Goal: Task Accomplishment & Management: Complete application form

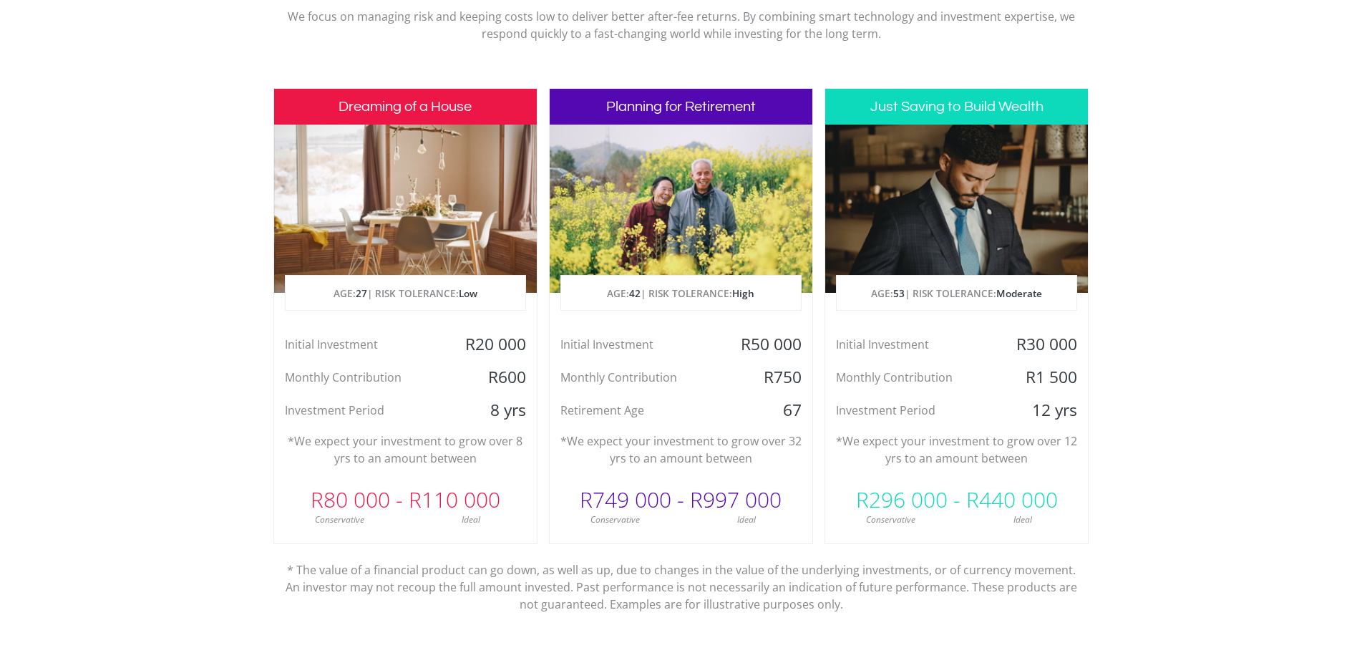
scroll to position [644, 0]
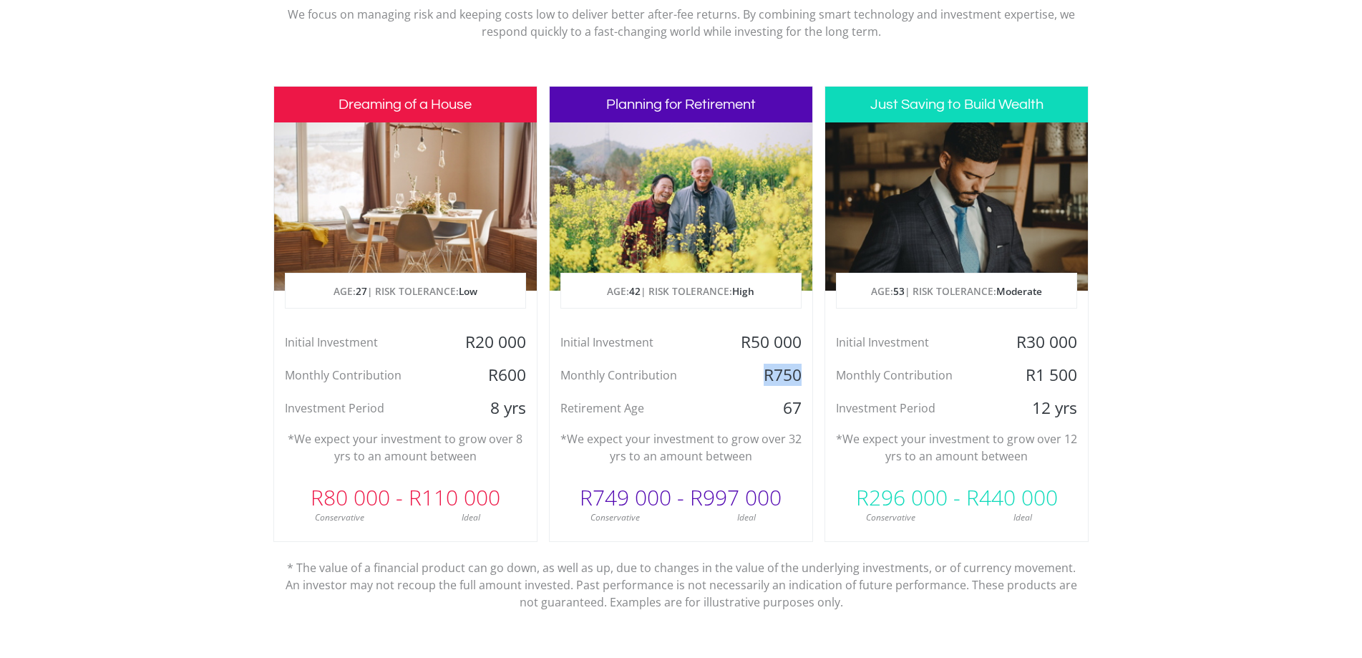
drag, startPoint x: 746, startPoint y: 384, endPoint x: 806, endPoint y: 371, distance: 62.3
click at [805, 371] on div "R750" at bounding box center [768, 374] width 87 height 21
drag, startPoint x: 690, startPoint y: 446, endPoint x: 781, endPoint y: 451, distance: 91.1
click at [781, 451] on p "*We expect your investment to grow over 32 yrs to an amount between" at bounding box center [680, 447] width 241 height 34
drag, startPoint x: 493, startPoint y: 404, endPoint x: 523, endPoint y: 396, distance: 30.9
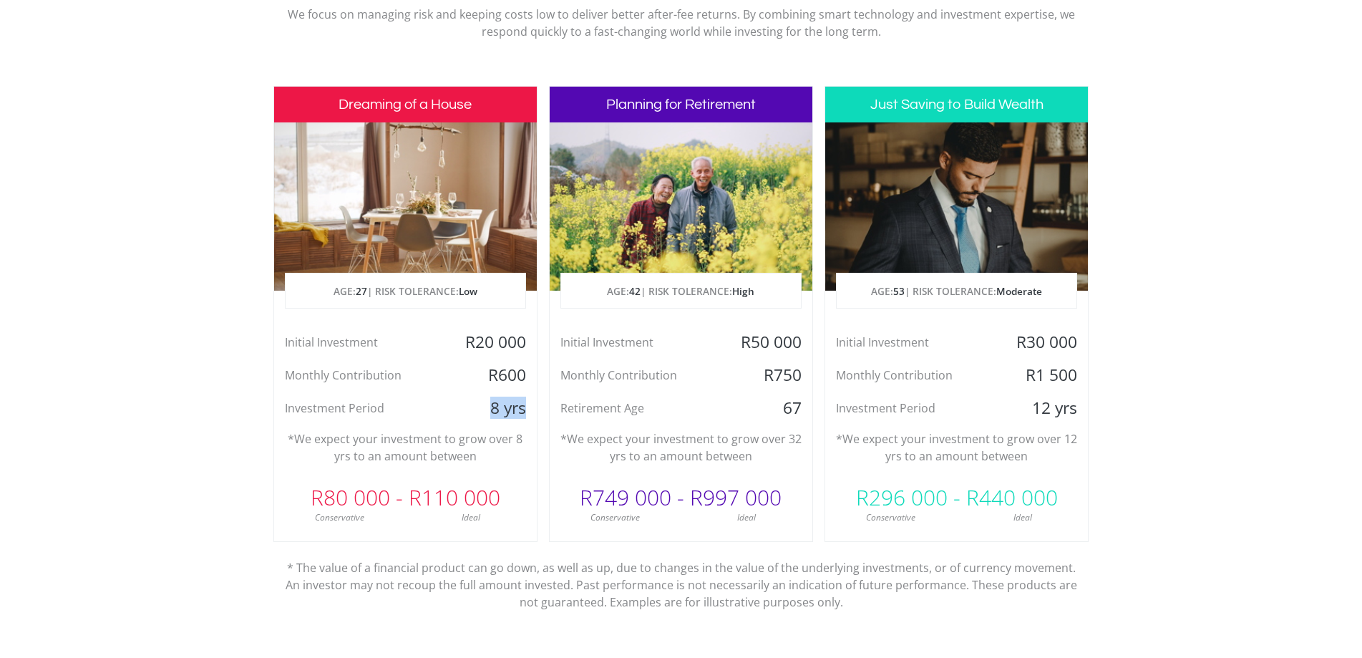
click at [527, 400] on div "8 yrs" at bounding box center [492, 407] width 87 height 21
click at [465, 467] on div "Dreaming of a House AGE: 27 | RISK TOLERANCE: Low Initial Investment R20 000 Mo…" at bounding box center [405, 314] width 264 height 456
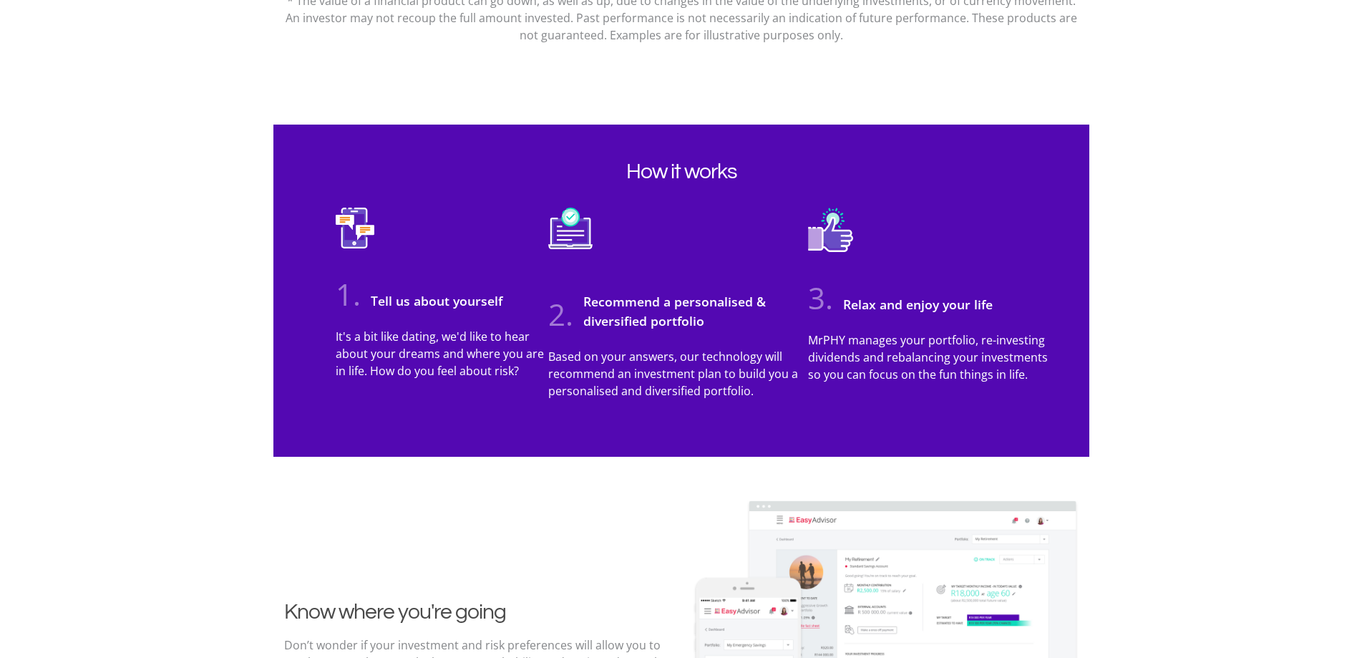
scroll to position [1216, 0]
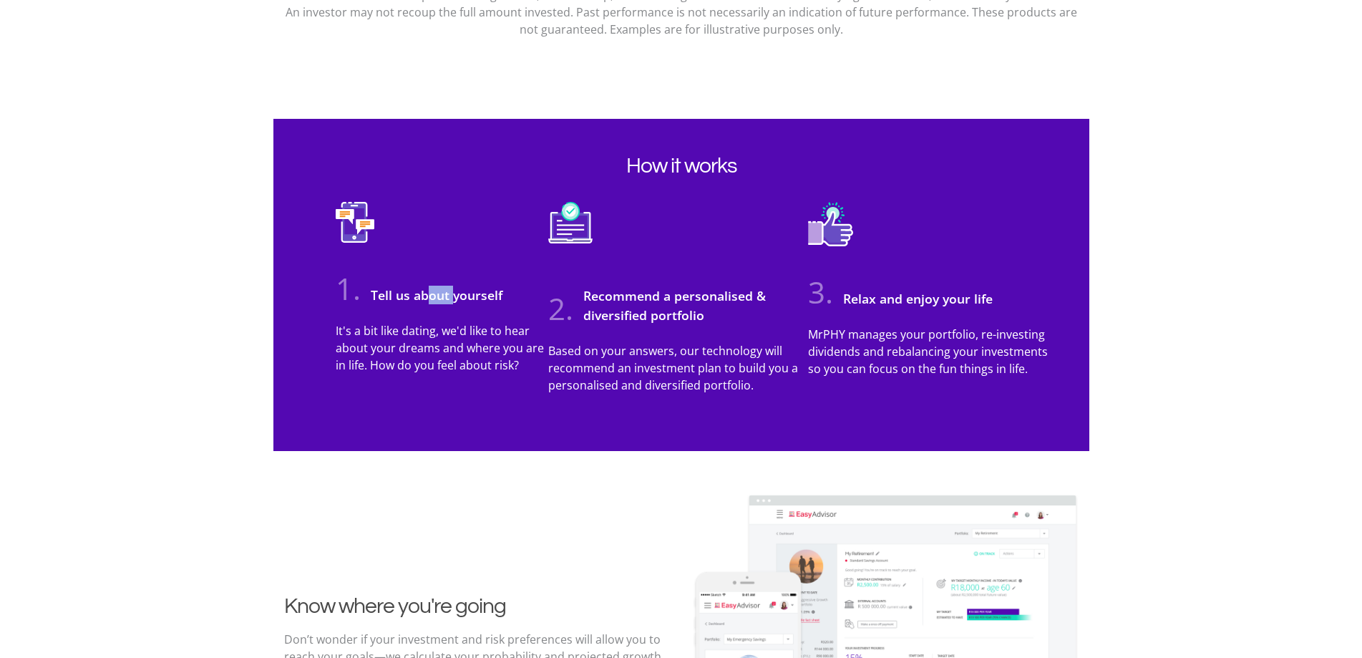
drag, startPoint x: 426, startPoint y: 296, endPoint x: 455, endPoint y: 291, distance: 29.8
click at [452, 290] on h3 "Tell us about yourself" at bounding box center [432, 294] width 139 height 19
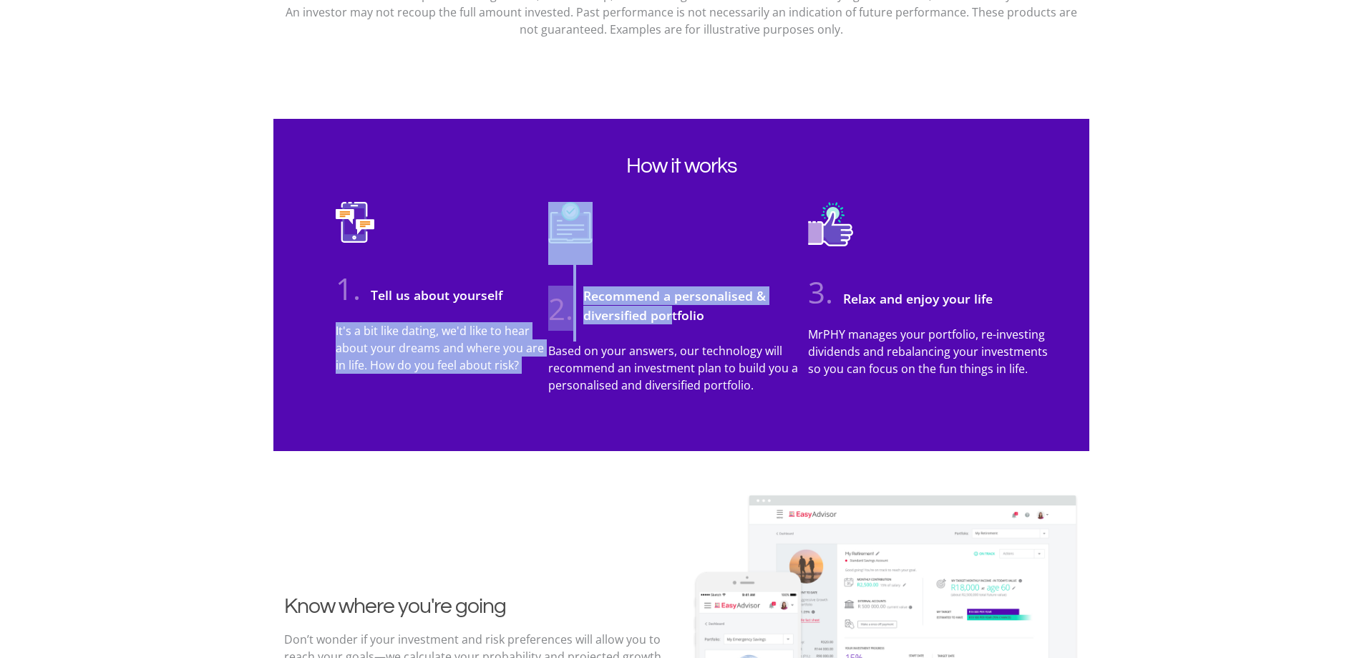
drag, startPoint x: 590, startPoint y: 319, endPoint x: 679, endPoint y: 324, distance: 89.6
click at [669, 323] on ul "1. Tell us about yourself It's a bit like dating, we'd like to hear about your …" at bounding box center [681, 303] width 748 height 202
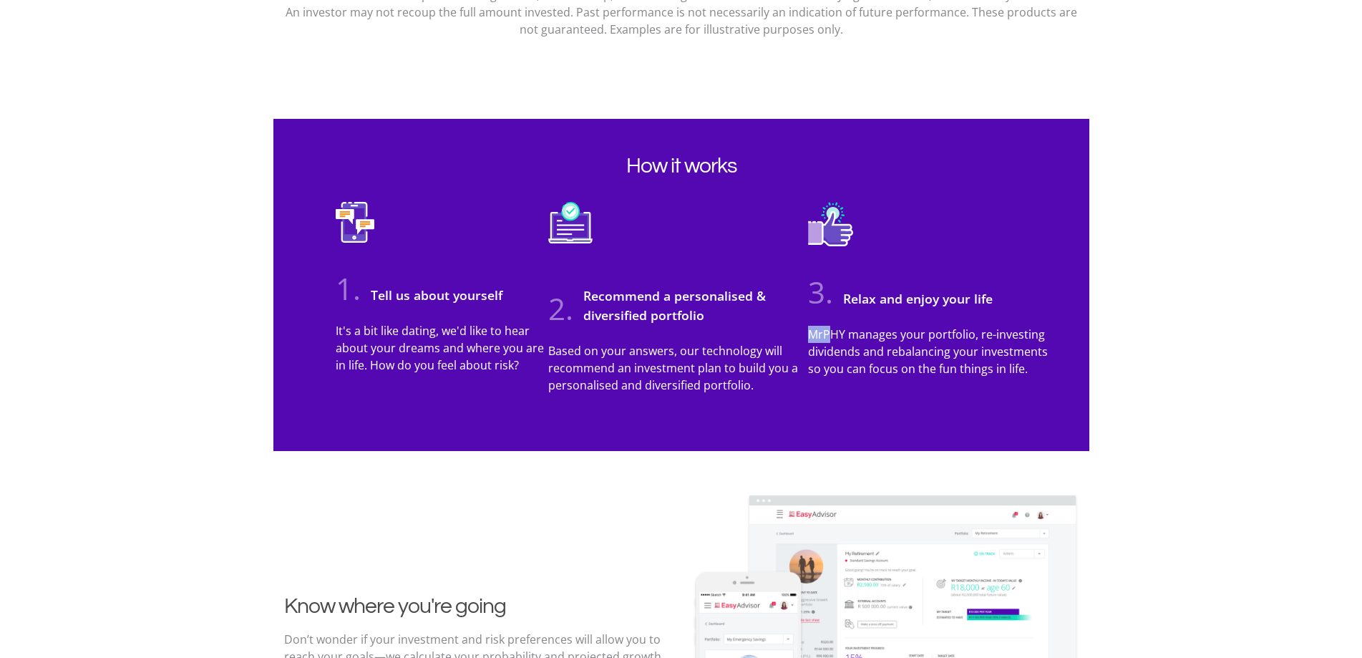
click at [890, 325] on div "3. Relax and enjoy your life MrPHY manages your portfolio, re-investing dividen…" at bounding box center [931, 295] width 268 height 187
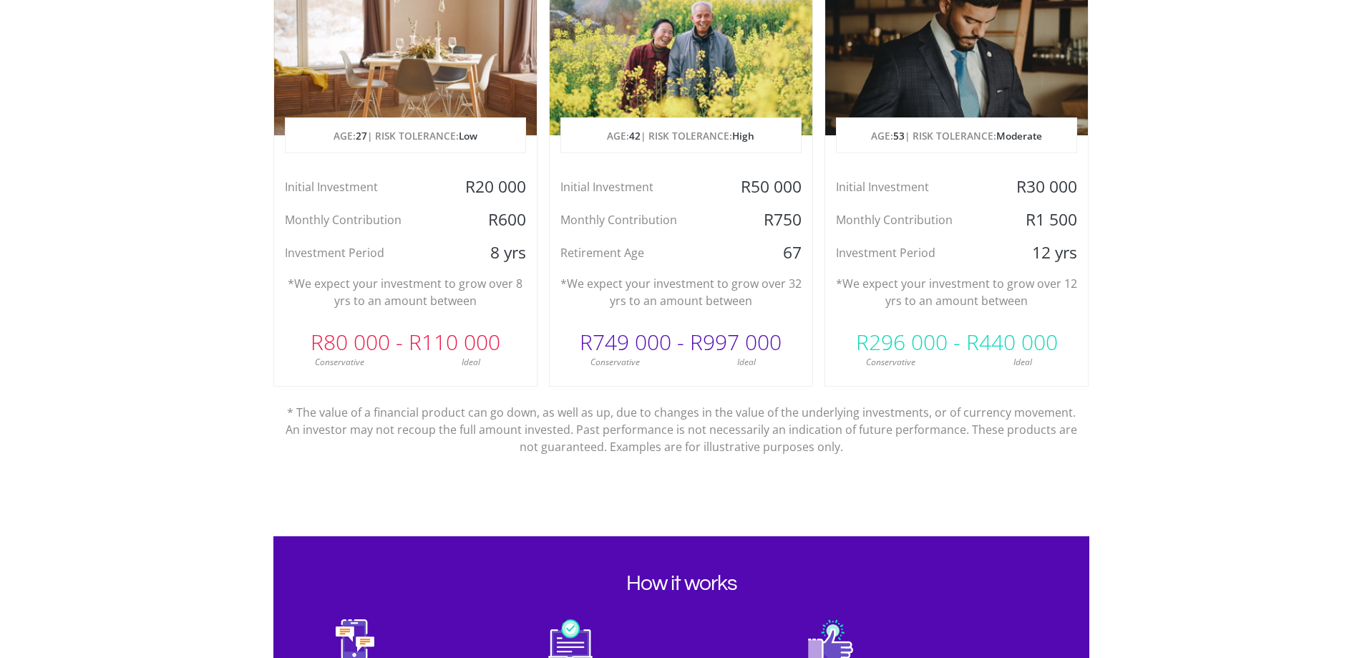
scroll to position [644, 0]
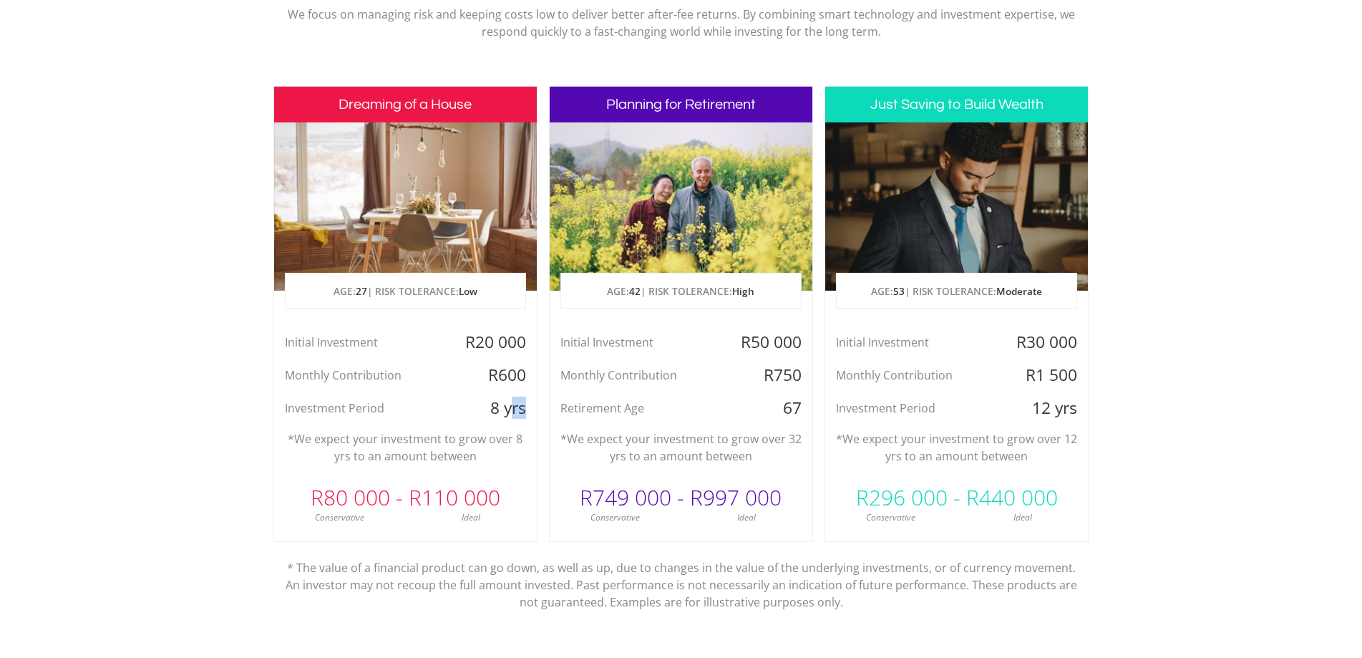
drag, startPoint x: 524, startPoint y: 411, endPoint x: 513, endPoint y: 414, distance: 11.6
click at [513, 414] on div "8 yrs" at bounding box center [492, 407] width 87 height 21
drag, startPoint x: 524, startPoint y: 375, endPoint x: 486, endPoint y: 376, distance: 37.9
click at [486, 376] on div "R600" at bounding box center [492, 374] width 87 height 21
drag, startPoint x: 462, startPoint y: 338, endPoint x: 528, endPoint y: 339, distance: 65.8
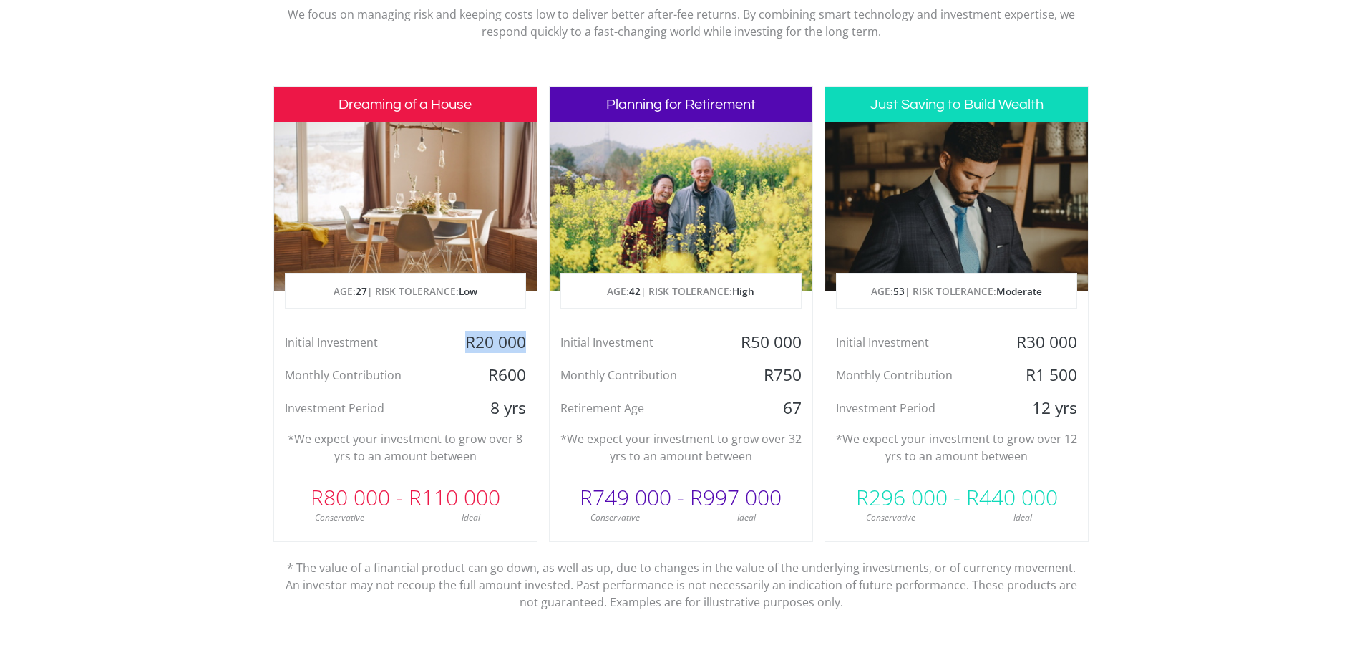
click at [528, 339] on div "R20 000" at bounding box center [492, 341] width 87 height 21
drag, startPoint x: 482, startPoint y: 522, endPoint x: 446, endPoint y: 538, distance: 38.7
click at [446, 538] on div "Dreaming of a House AGE: 27 | RISK TOLERANCE: Low Initial Investment R20 000 Mo…" at bounding box center [405, 314] width 264 height 456
drag, startPoint x: 489, startPoint y: 380, endPoint x: 530, endPoint y: 371, distance: 42.5
click at [530, 371] on div "R600" at bounding box center [492, 374] width 87 height 21
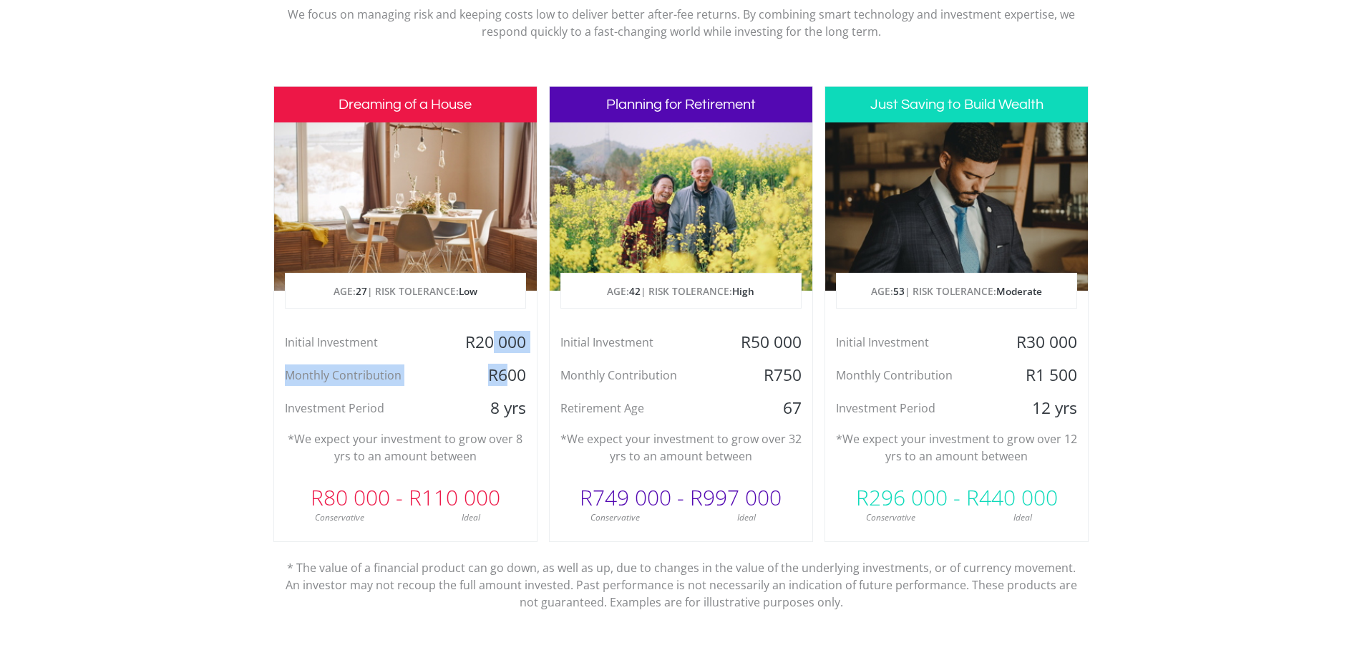
drag, startPoint x: 492, startPoint y: 346, endPoint x: 508, endPoint y: 368, distance: 27.2
click at [508, 368] on div "Initial Investment R20 000 Monthly Contribution R600 Investment Period 8 yrs" at bounding box center [405, 374] width 263 height 87
drag, startPoint x: 524, startPoint y: 414, endPoint x: 490, endPoint y: 410, distance: 33.8
click at [490, 410] on div "8 yrs" at bounding box center [492, 407] width 87 height 21
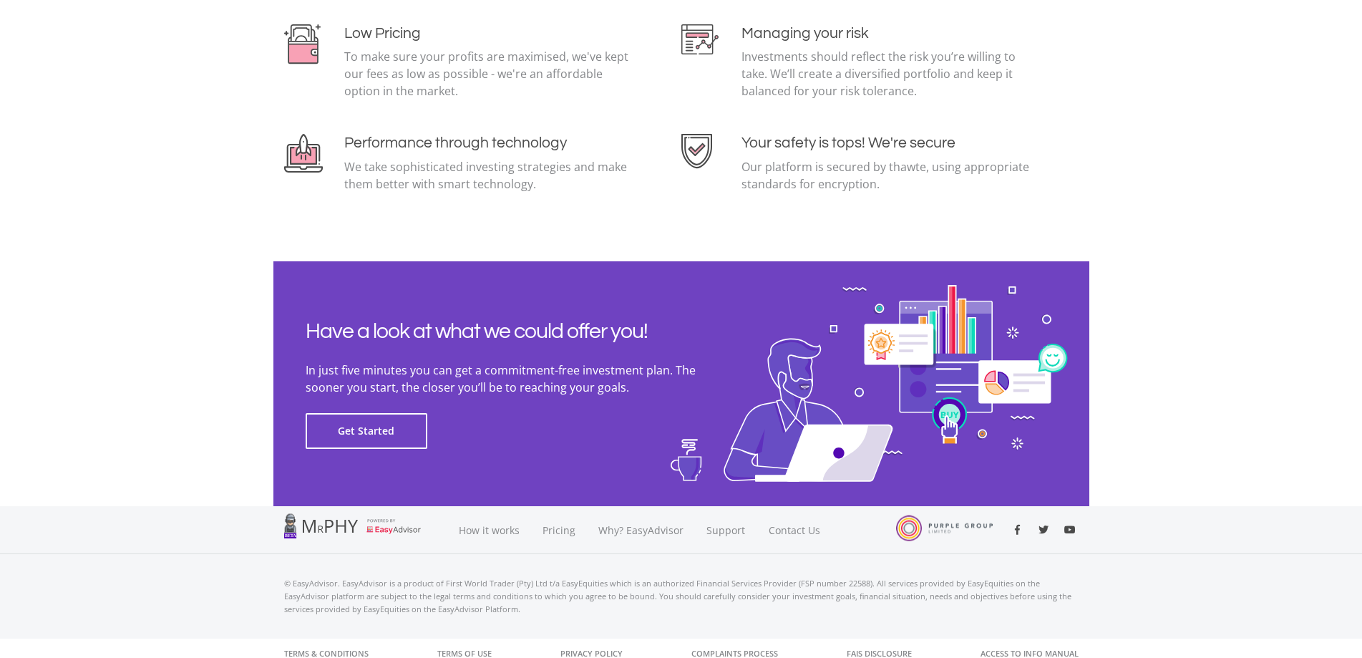
scroll to position [3106, 0]
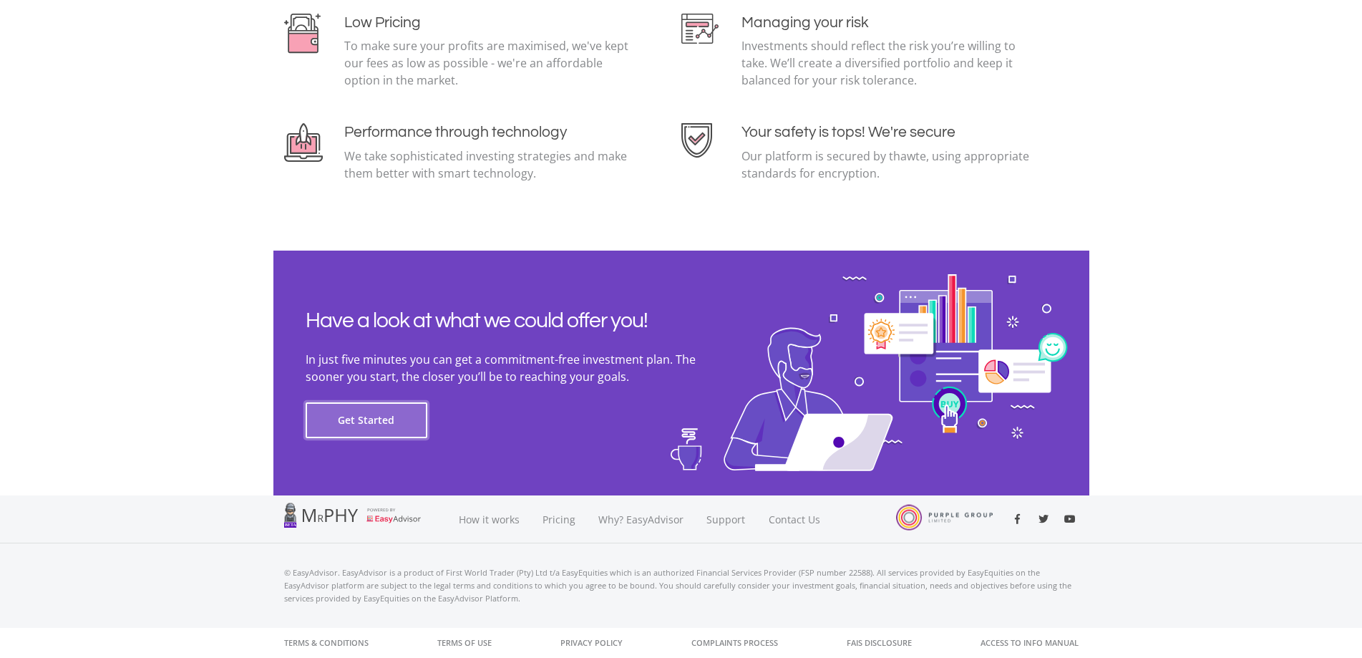
click at [392, 429] on button "Get Started" at bounding box center [367, 420] width 122 height 36
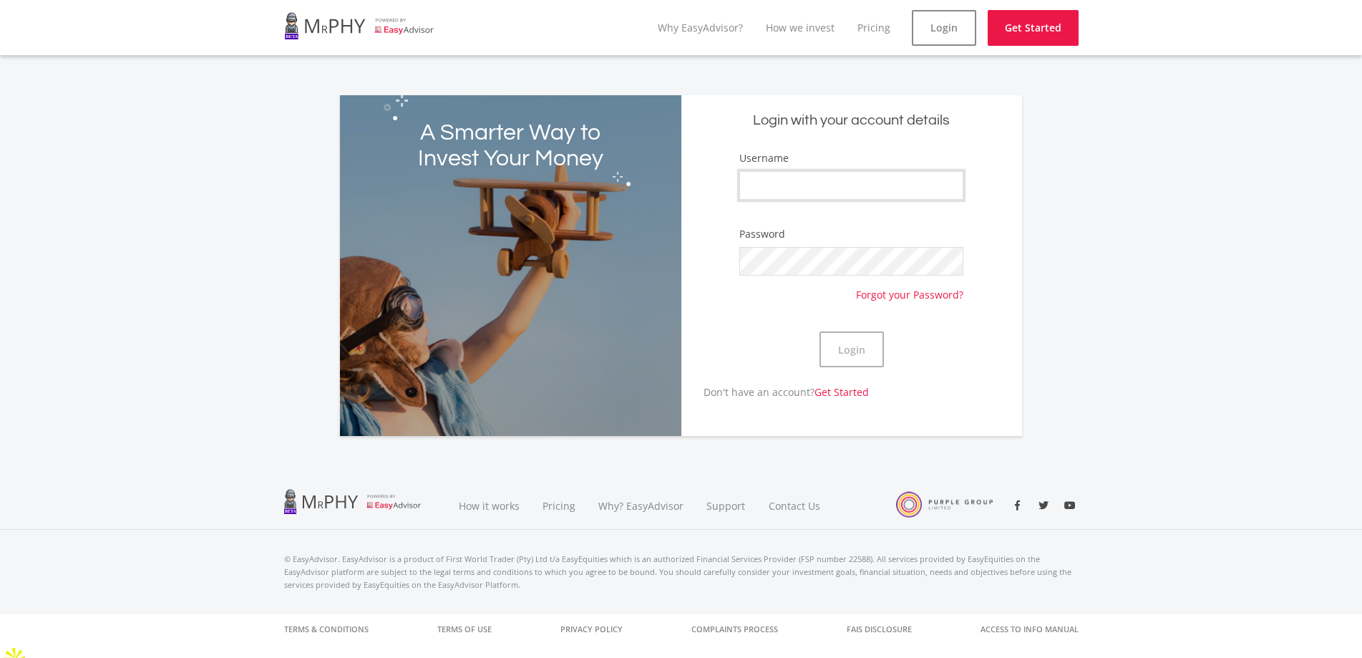
click at [779, 192] on input "Username" at bounding box center [850, 185] width 223 height 29
type input "hloni.fx"
click at [843, 349] on button "Login" at bounding box center [851, 349] width 64 height 36
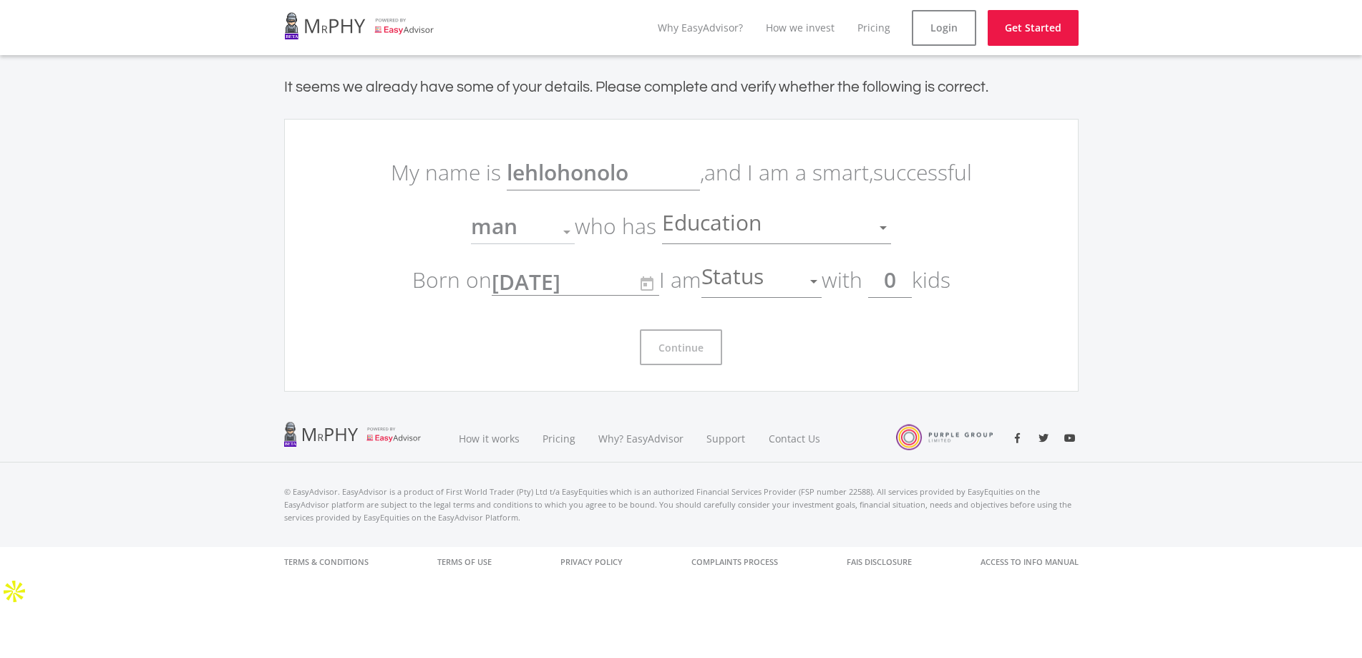
click at [859, 228] on div "Education" at bounding box center [766, 227] width 208 height 27
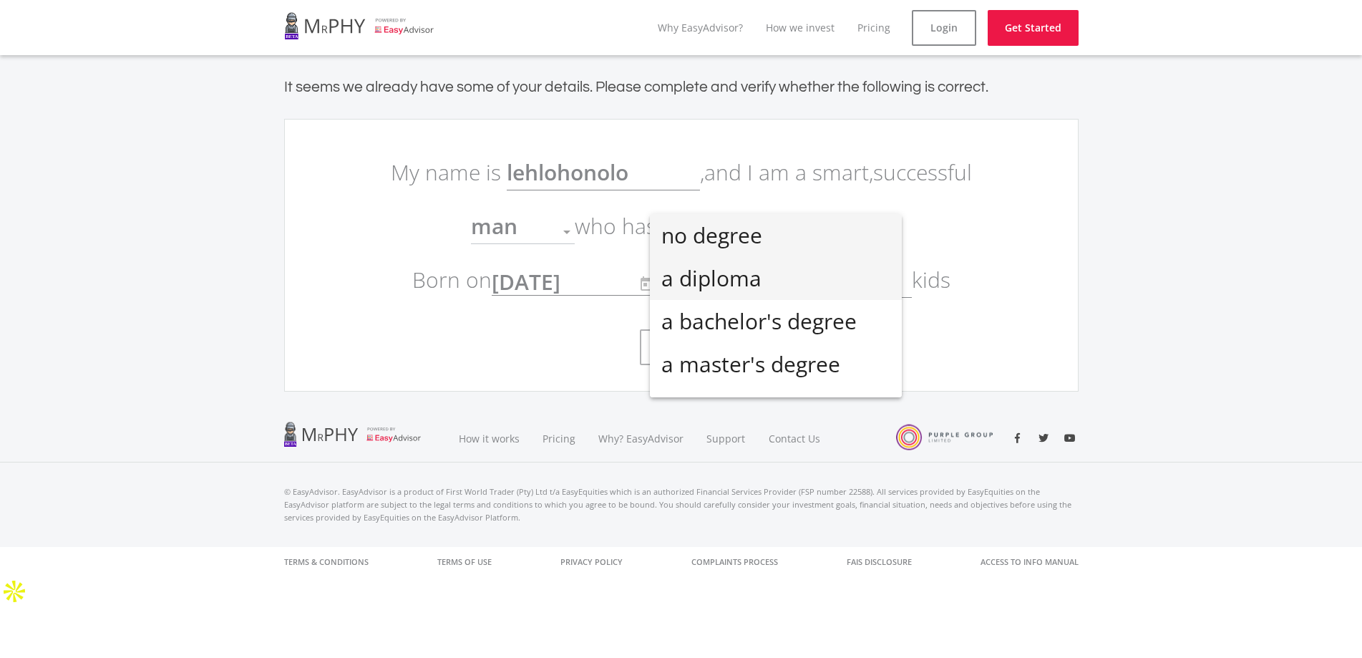
click at [765, 269] on span "a diploma" at bounding box center [775, 278] width 229 height 43
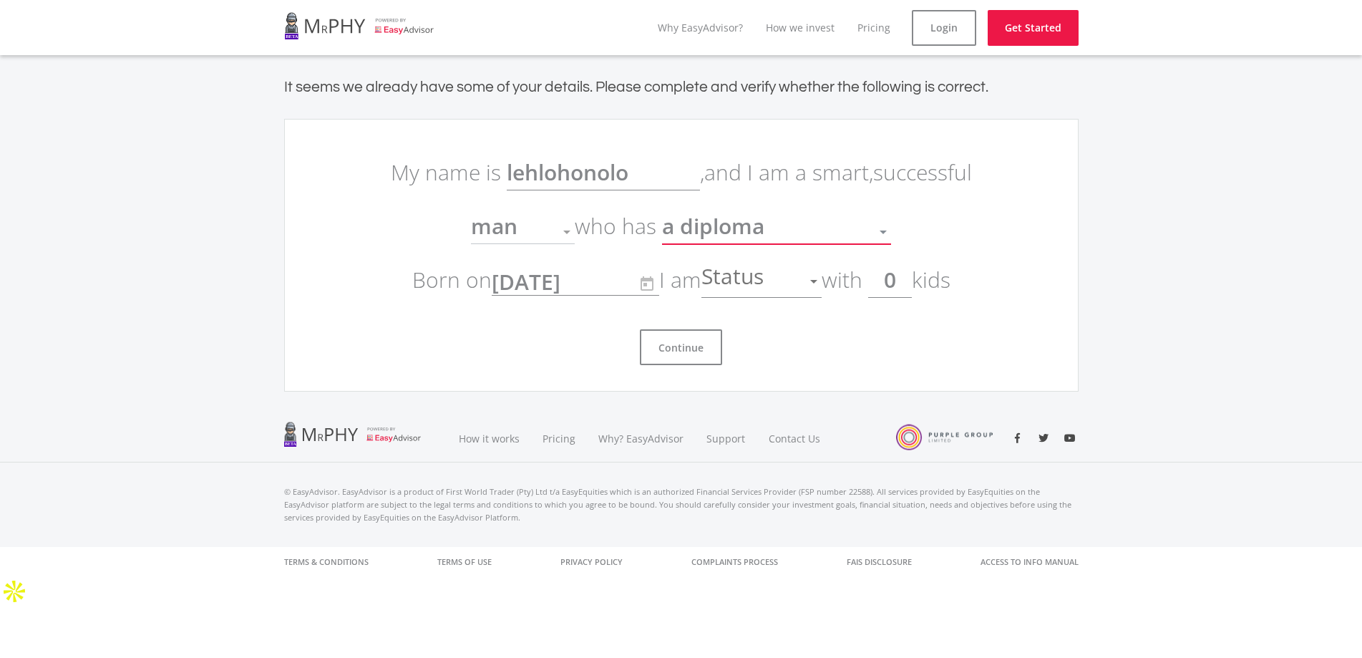
click at [782, 278] on div "Status" at bounding box center [750, 281] width 99 height 27
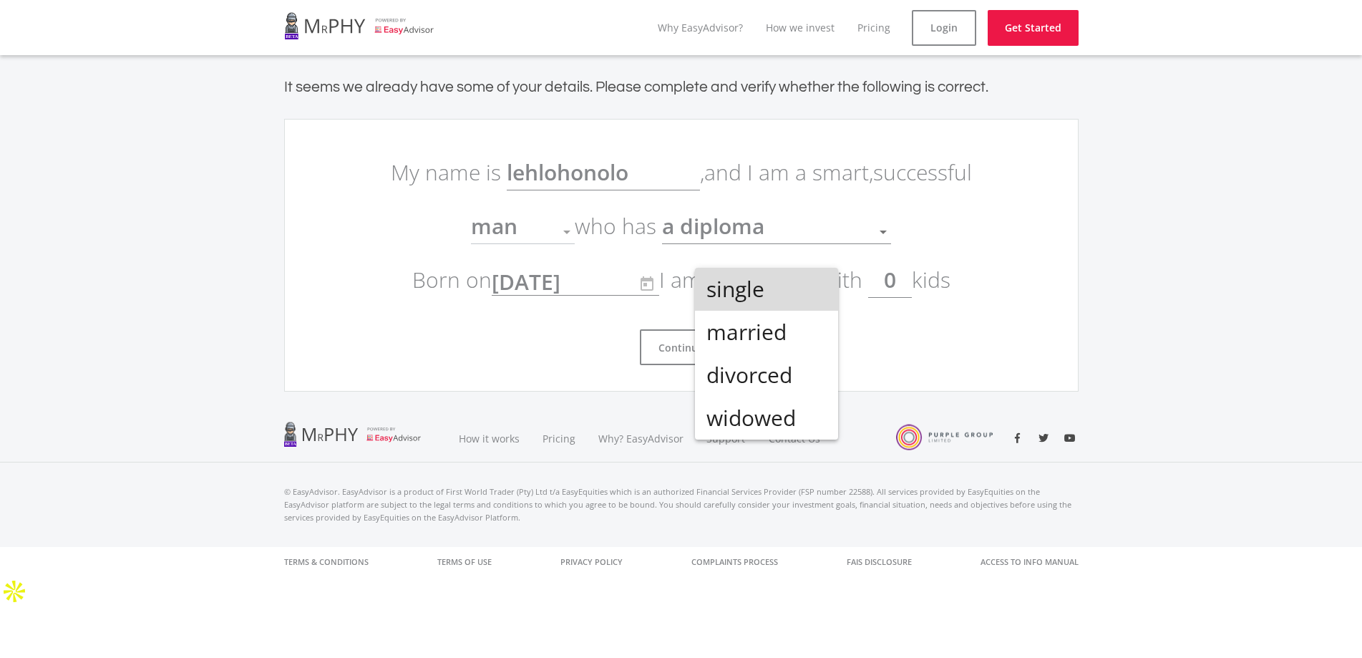
click at [777, 301] on span "single" at bounding box center [766, 289] width 120 height 43
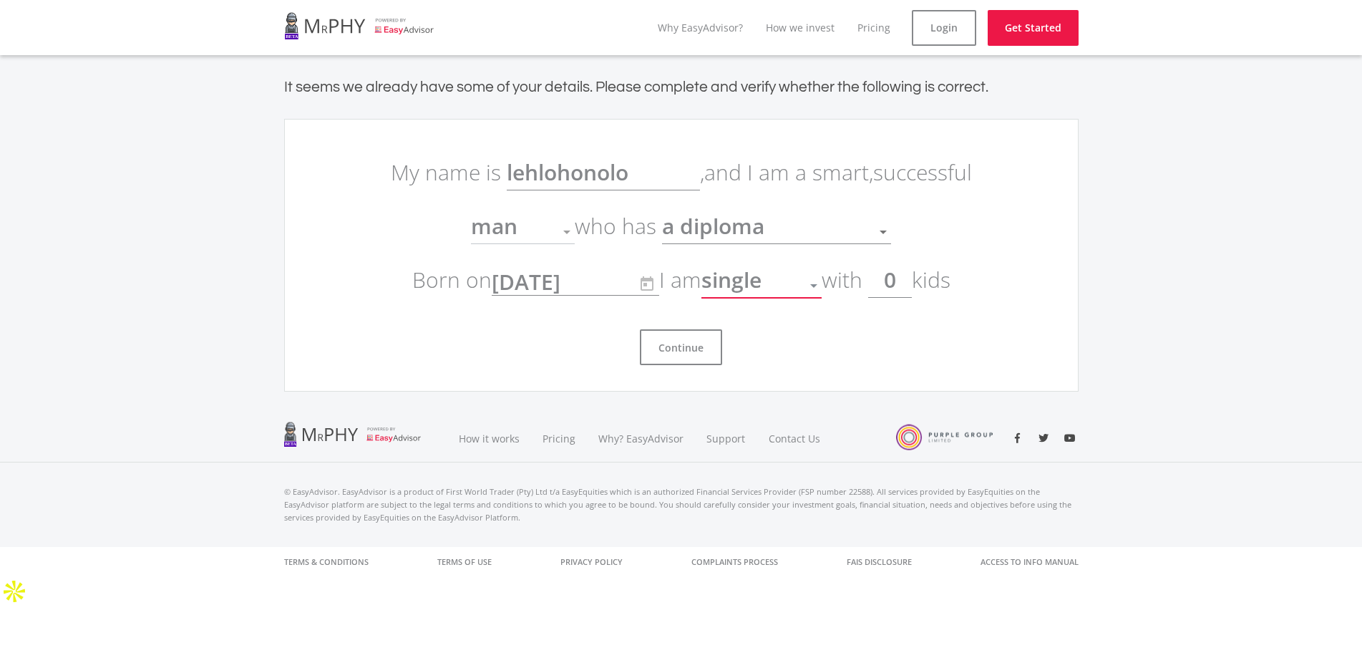
click at [900, 288] on input "0" at bounding box center [890, 280] width 44 height 36
click at [687, 338] on button "Continue" at bounding box center [681, 347] width 82 height 36
drag, startPoint x: 909, startPoint y: 282, endPoint x: 878, endPoint y: 285, distance: 31.6
click at [878, 285] on input "0" at bounding box center [890, 280] width 44 height 36
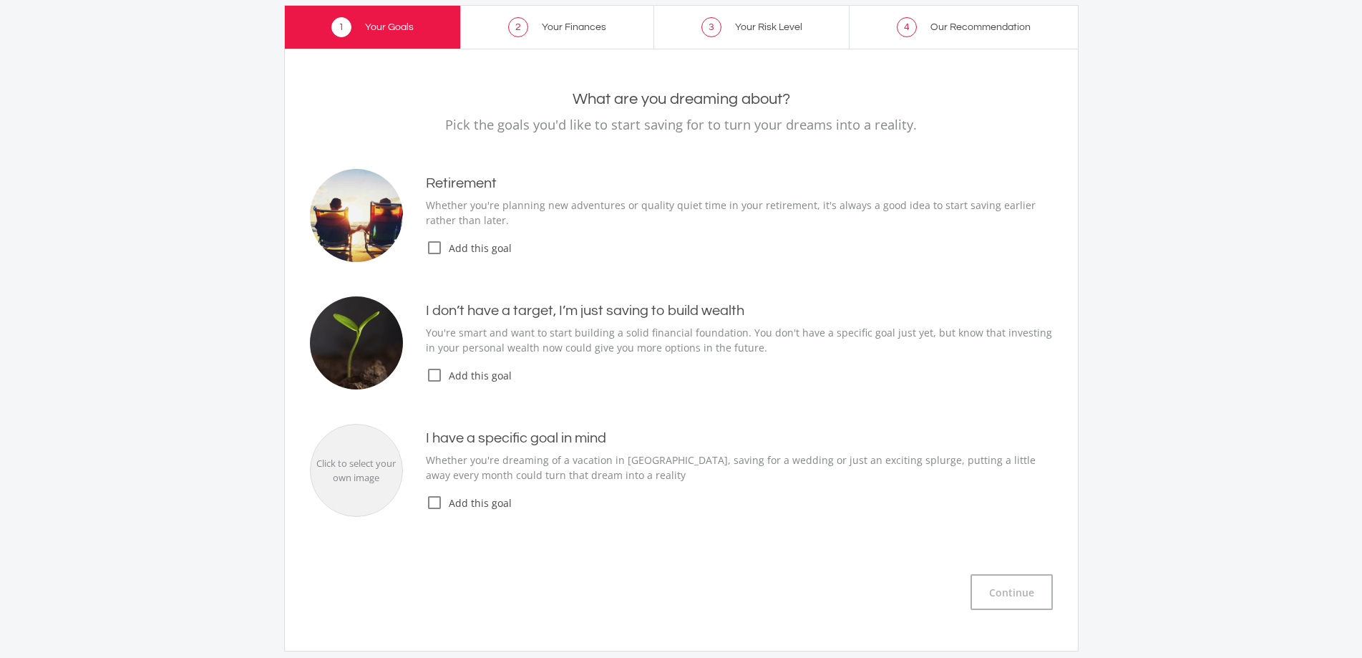
scroll to position [143, 0]
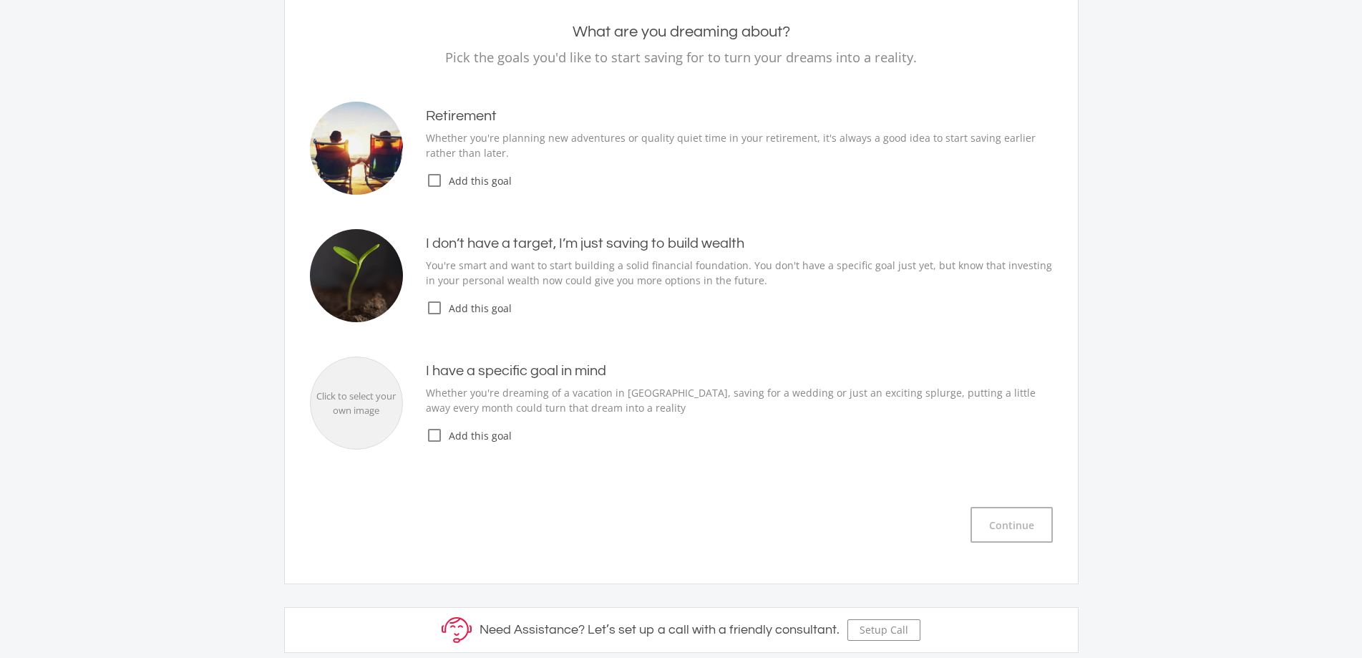
click at [438, 308] on icon "check_box_outline_blank" at bounding box center [434, 307] width 17 height 17
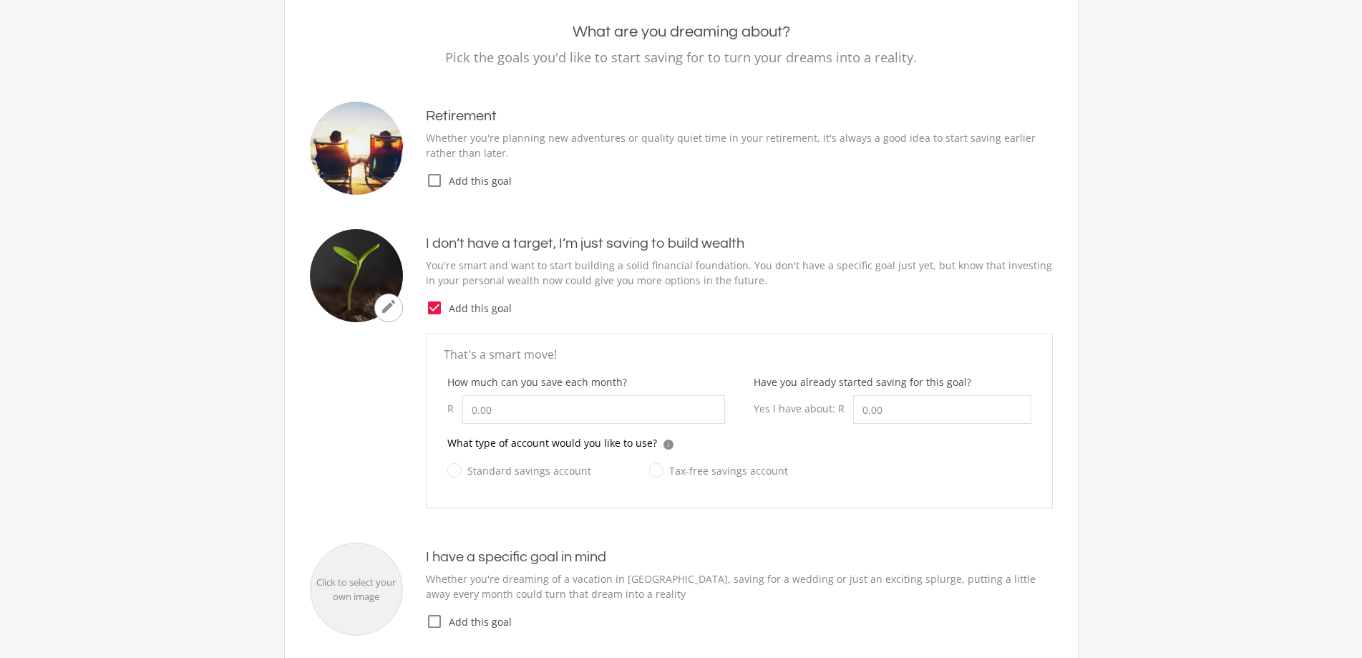
click at [437, 306] on icon "check_box" at bounding box center [434, 307] width 17 height 17
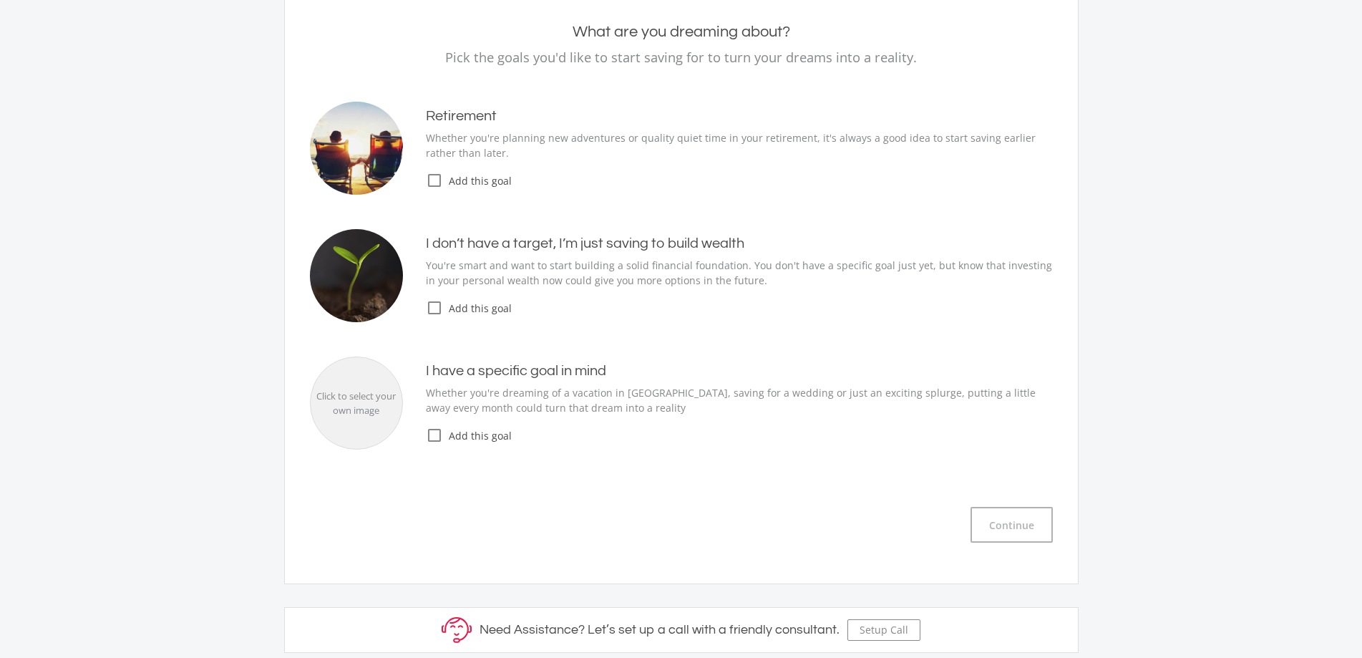
click at [435, 430] on icon "check_box_outline_blank" at bounding box center [434, 434] width 17 height 17
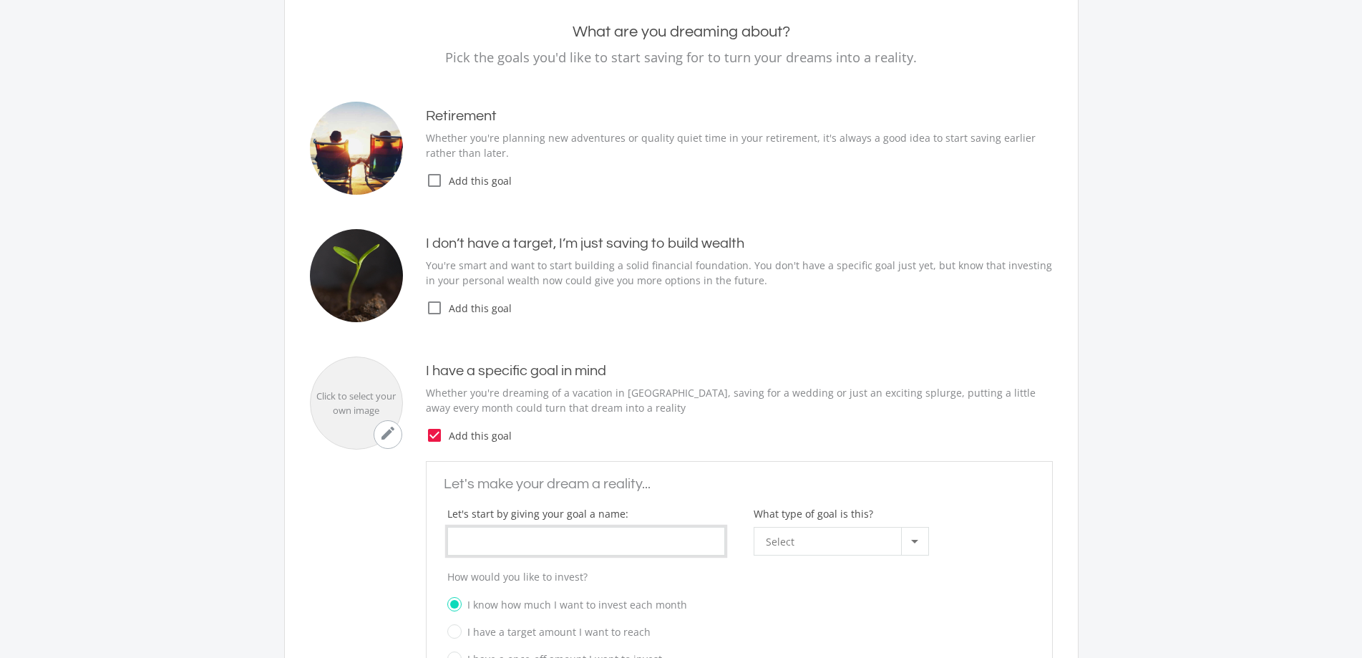
click at [509, 534] on input "What type of goal is this?" at bounding box center [586, 541] width 278 height 29
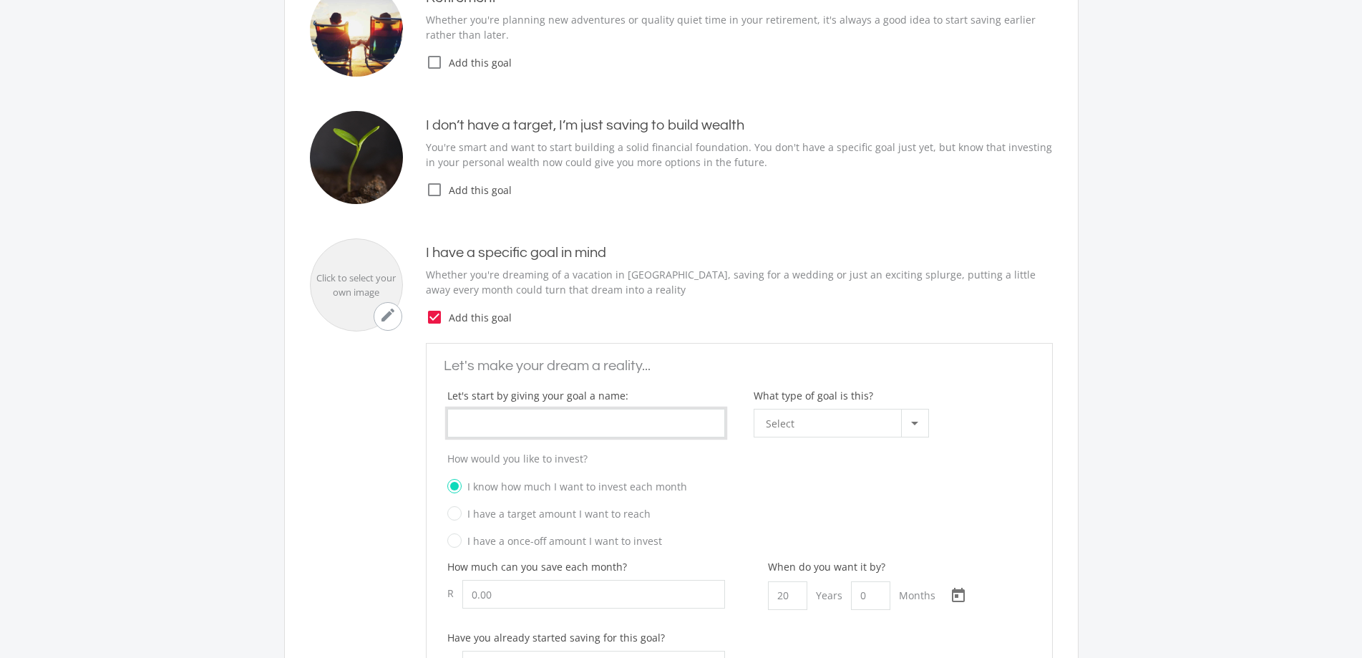
scroll to position [286, 0]
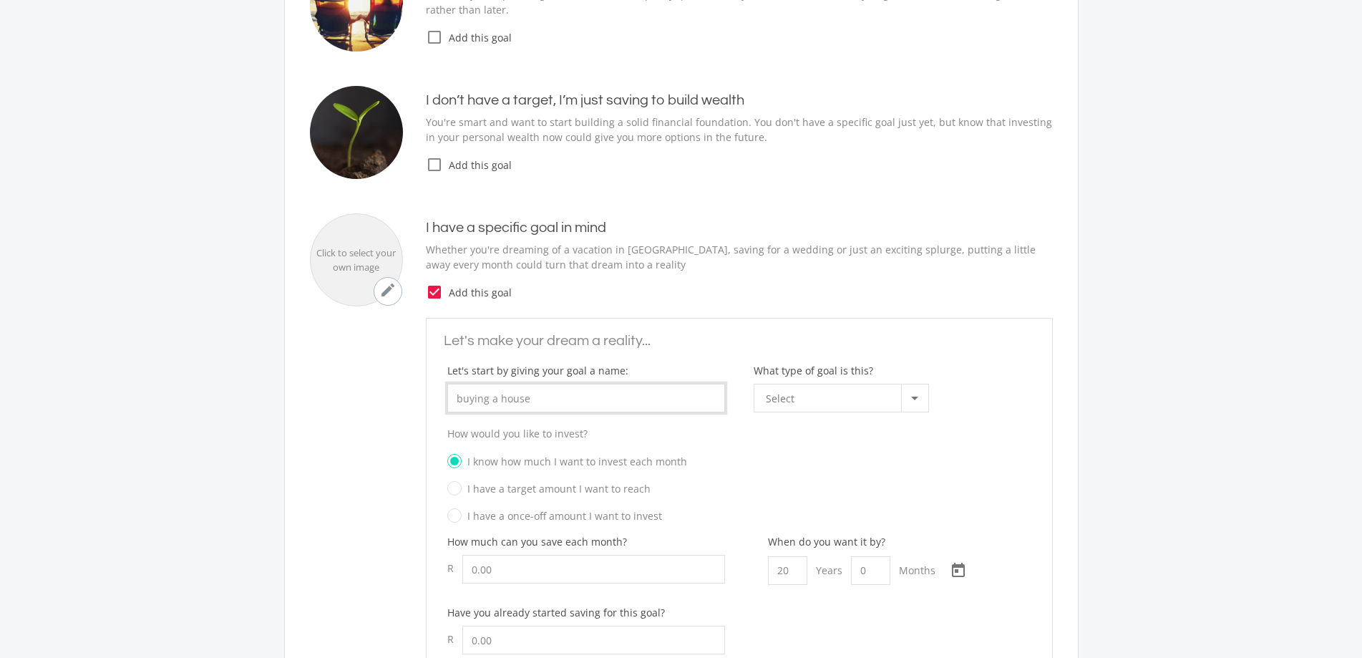
type input "buying a house"
click at [920, 399] on div at bounding box center [914, 397] width 27 height 27
click at [834, 434] on span "Property + Fixed Assets" at bounding box center [844, 434] width 157 height 20
click at [603, 489] on label "I have a target amount I want to reach" at bounding box center [548, 488] width 203 height 18
click at [603, 489] on input "I have a target amount I want to reach" at bounding box center [725, 492] width 584 height 21
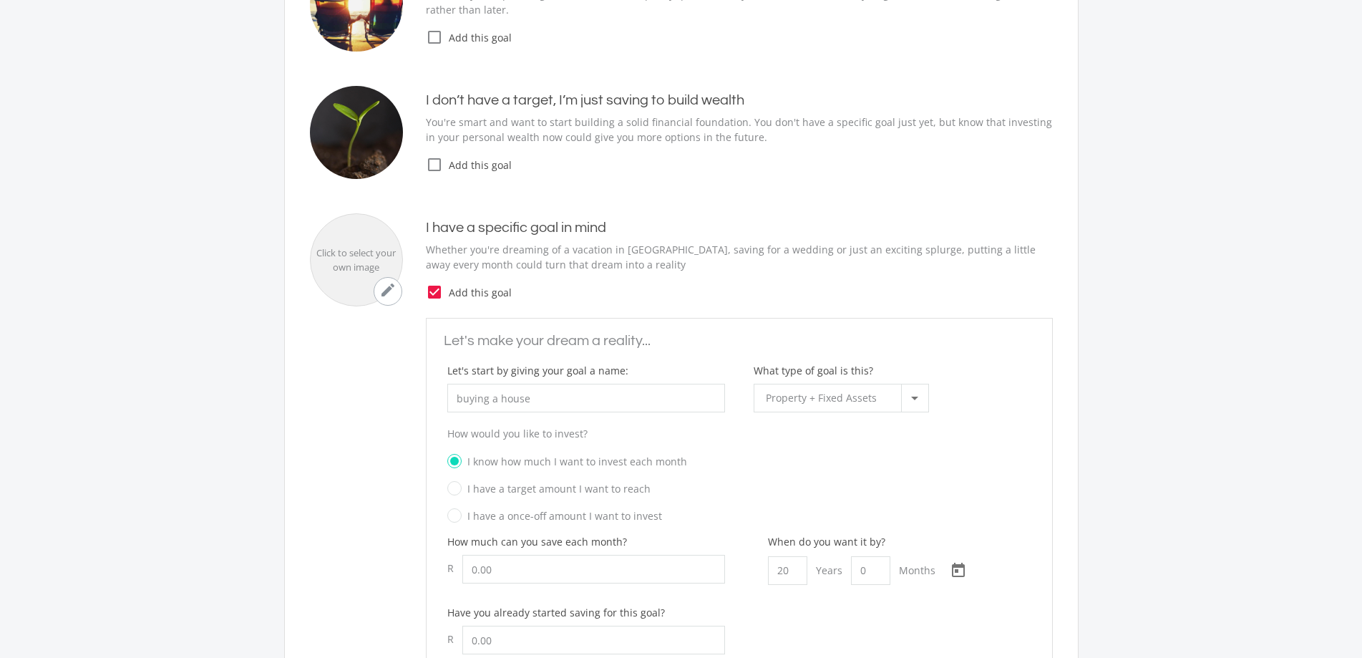
radio input "true"
click at [580, 461] on label "I know how much I want to invest each month" at bounding box center [567, 461] width 240 height 18
click at [580, 461] on input "I know how much I want to invest each month" at bounding box center [725, 465] width 584 height 21
radio input "true"
radio input "false"
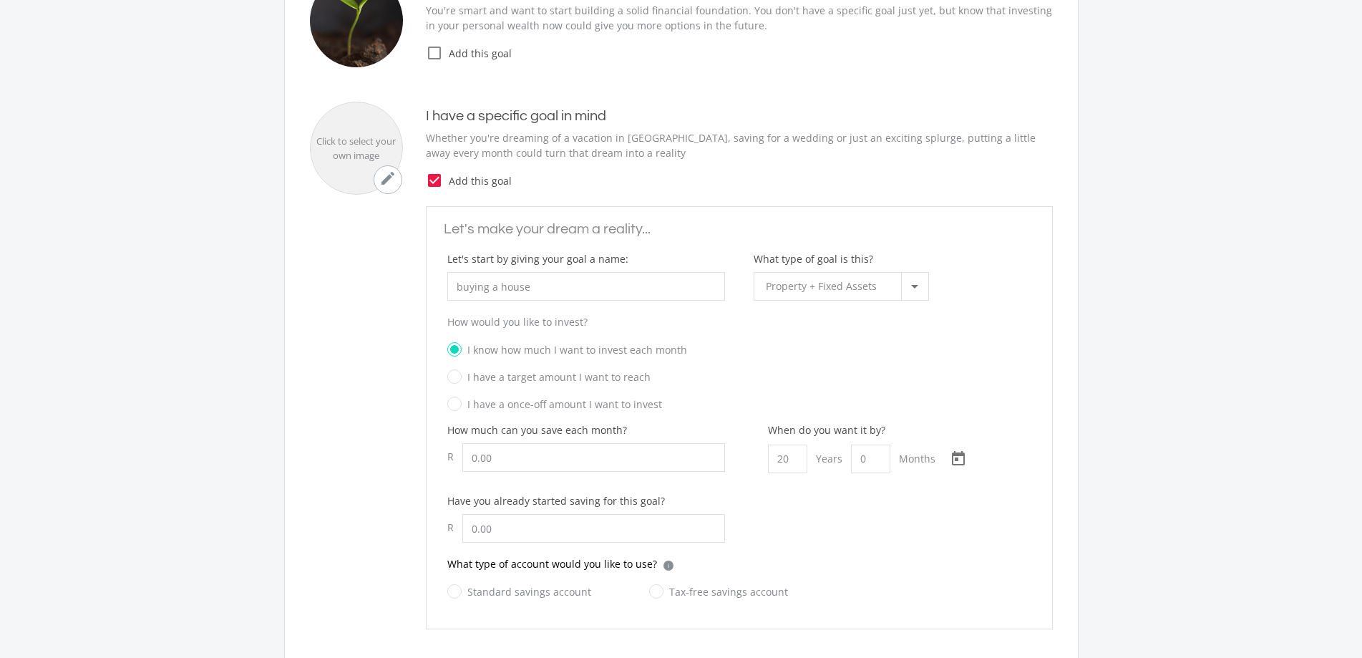
scroll to position [429, 0]
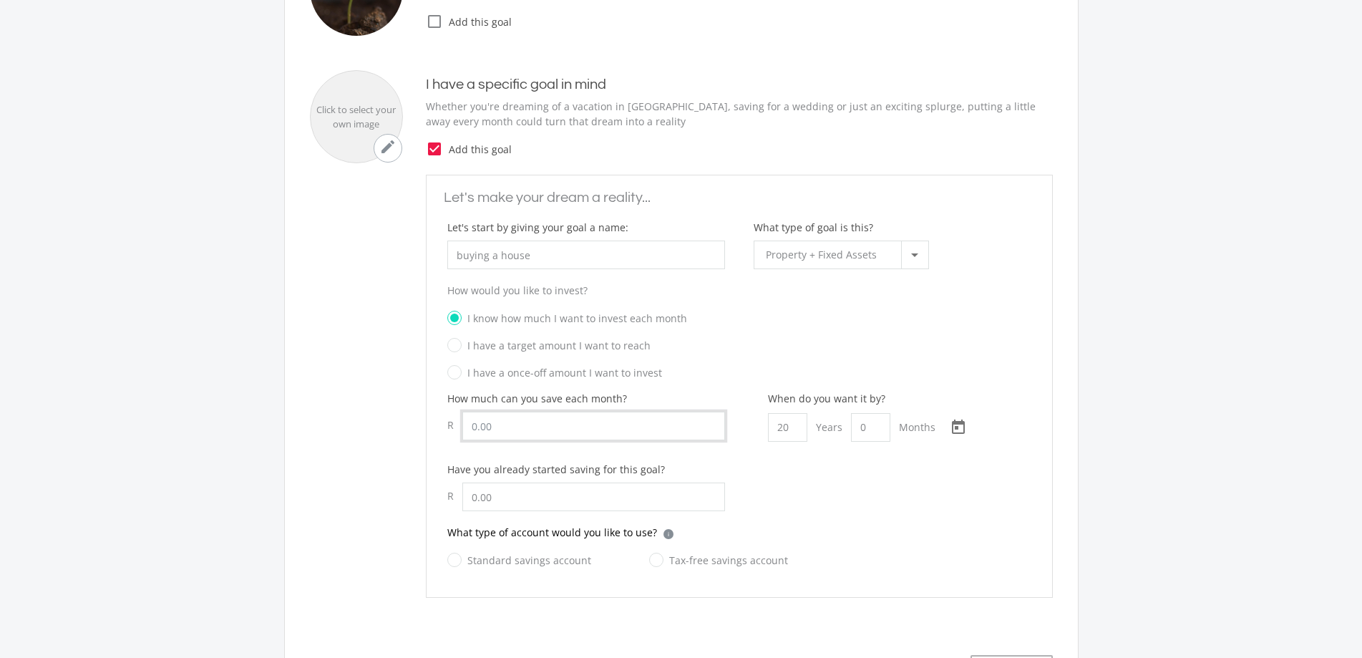
click at [541, 431] on input "Let's start by giving your goal a name:" at bounding box center [593, 425] width 263 height 29
click at [522, 424] on input "Let's start by giving your goal a name:" at bounding box center [593, 425] width 263 height 29
type input "700.00"
click at [878, 542] on div "What type of account would you like to use? i Which account type should I choos…" at bounding box center [739, 537] width 584 height 26
drag, startPoint x: 790, startPoint y: 427, endPoint x: 762, endPoint y: 429, distance: 28.0
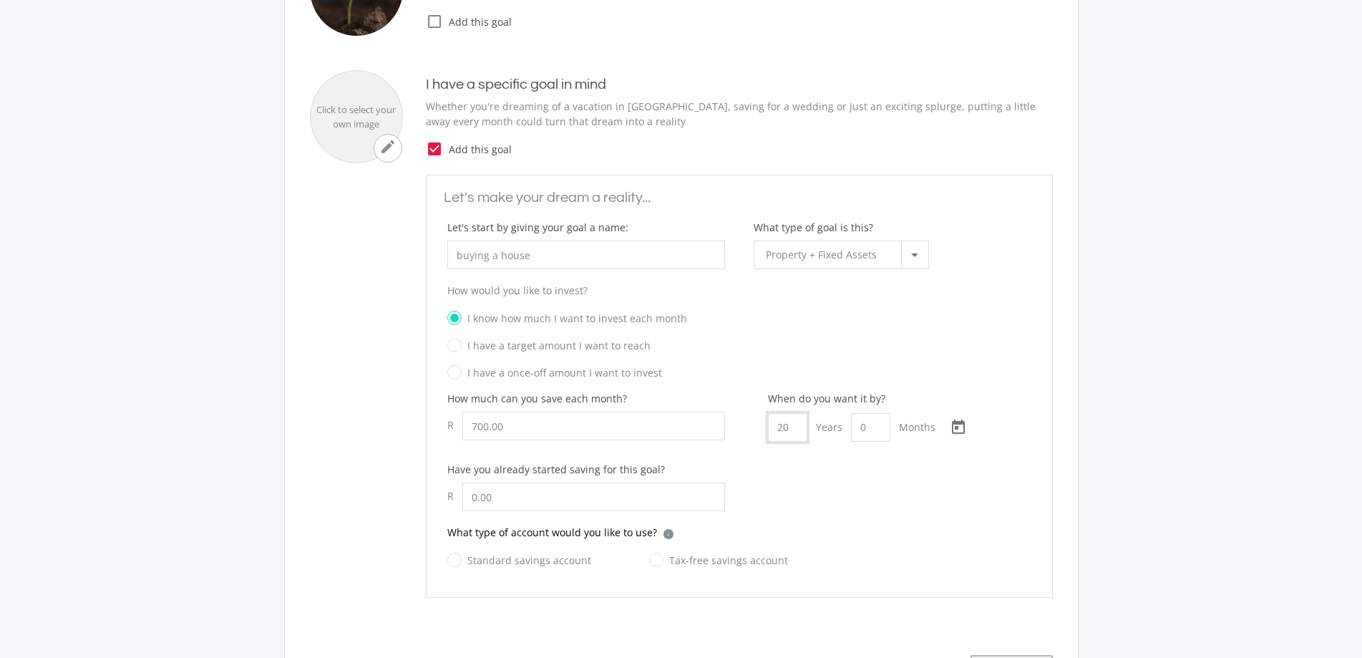
click at [762, 429] on div "When do you want it by? 20 Years 0 Months [DATE] Choose a date" at bounding box center [850, 416] width 195 height 51
type input "7"
click at [785, 499] on div "How much can you save each month? R 700.00 When do you want it by? 7 Years 0 Mo…" at bounding box center [739, 458] width 612 height 134
drag, startPoint x: 507, startPoint y: 426, endPoint x: 408, endPoint y: 445, distance: 100.5
click at [408, 445] on ee-custom-goal "Let's make your dream a reality... Let's start by giving your goal a name: buyi…" at bounding box center [681, 386] width 743 height 423
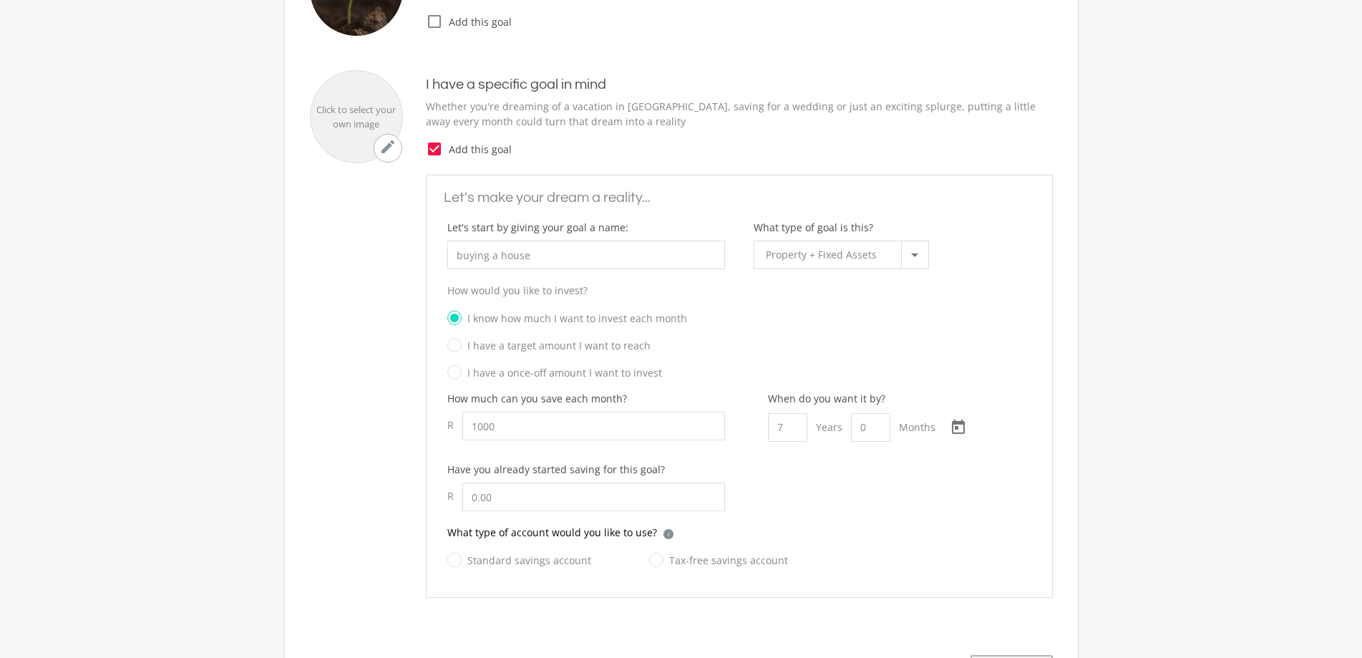
type input "1,000.00"
click at [785, 466] on div "How much can you save each month? R 1,000.00 When do you want it by? 7 Years 0 …" at bounding box center [739, 458] width 612 height 134
click at [580, 492] on input "text" at bounding box center [593, 496] width 263 height 29
type input "300.00"
click at [798, 515] on div "How much can you save each month? R 1,000.00 When do you want it by? 7 Years 0 …" at bounding box center [739, 458] width 612 height 134
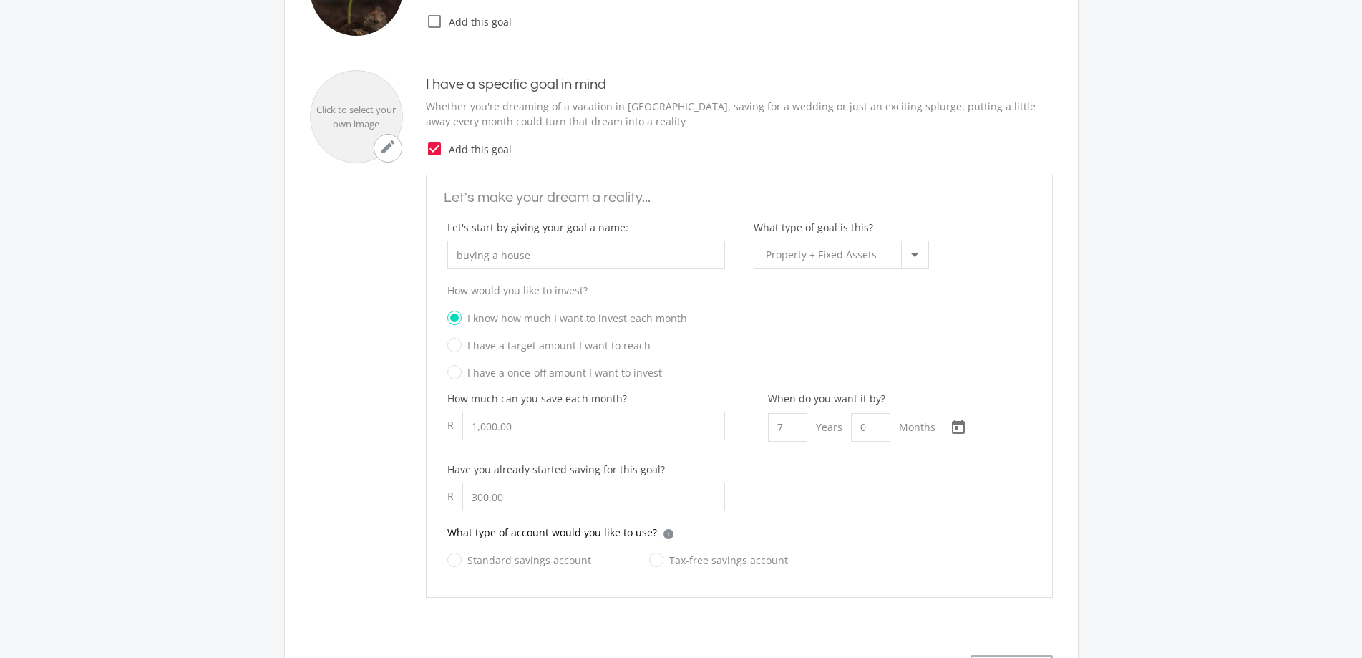
click at [658, 565] on label "Tax-free savings account" at bounding box center [718, 560] width 139 height 18
click at [658, 565] on input "Tax-free savings account" at bounding box center [704, 568] width 139 height 29
radio input "true"
drag, startPoint x: 519, startPoint y: 497, endPoint x: 444, endPoint y: 496, distance: 74.4
click at [444, 496] on div "Have you already started saving for this goal? R 300.00" at bounding box center [586, 493] width 306 height 63
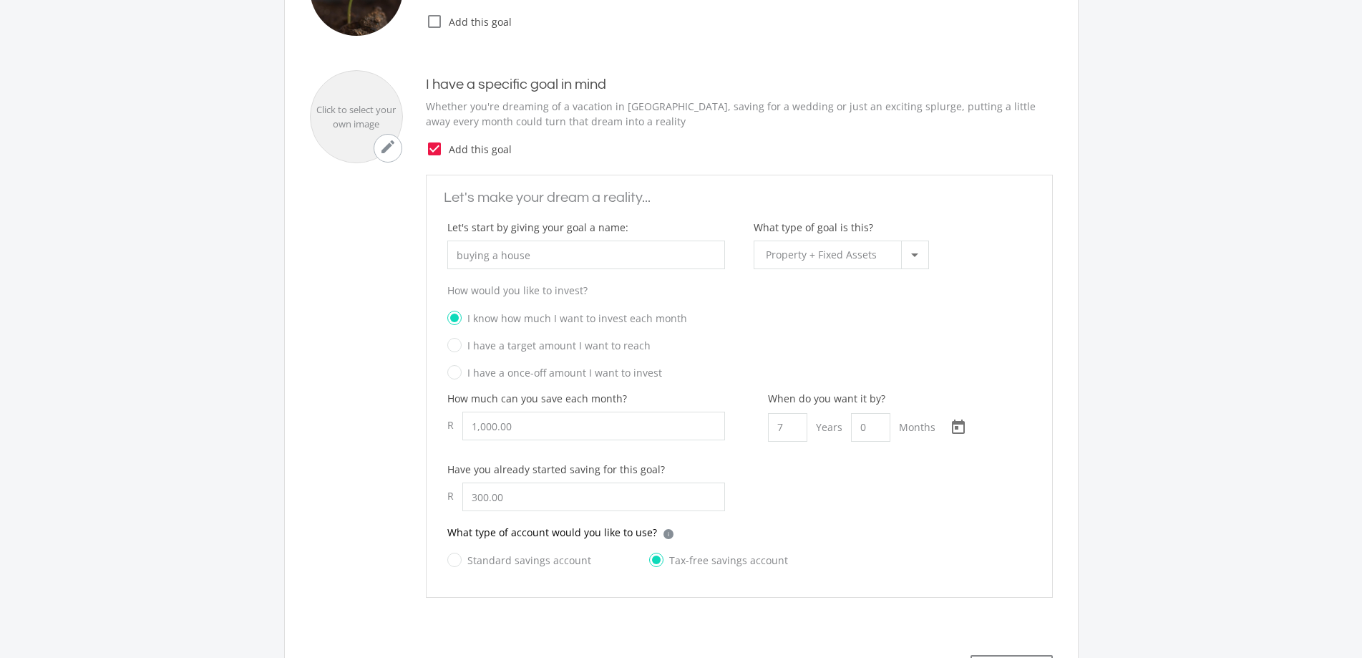
click at [742, 522] on div "How much can you save each month? R 1,000.00 When do you want it by? 7 Years 0 …" at bounding box center [739, 458] width 612 height 134
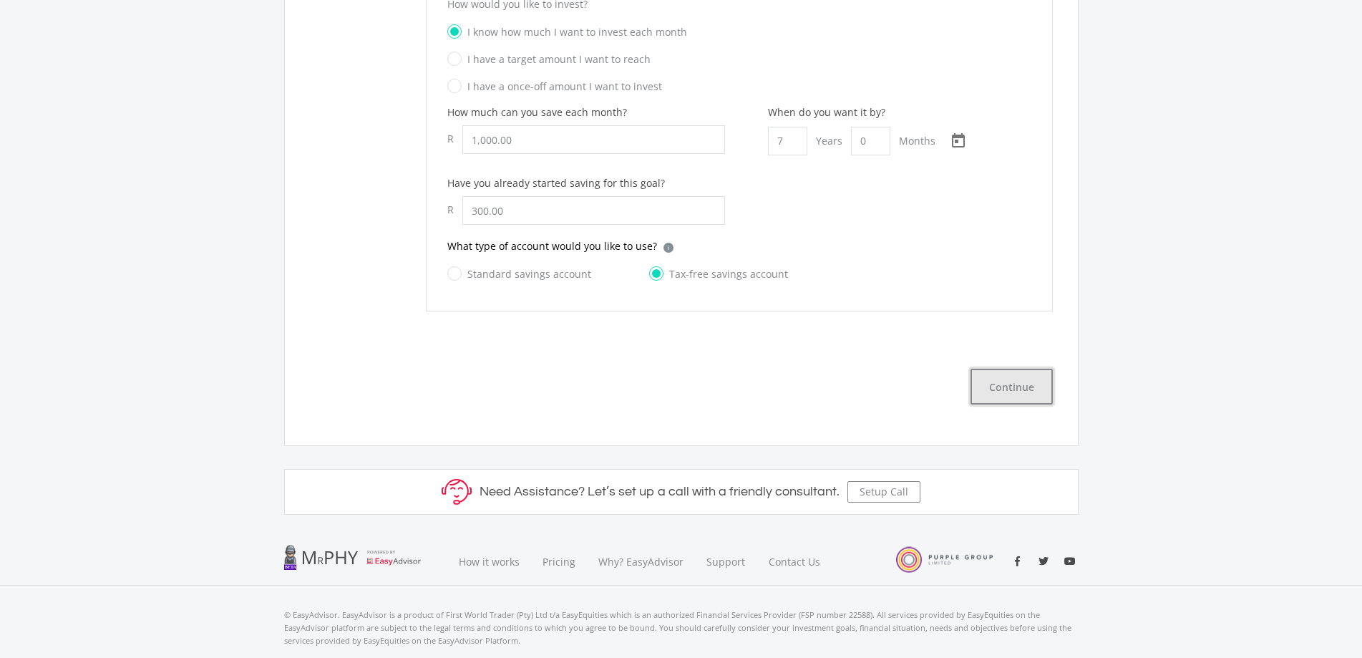
click at [1012, 377] on button "Continue" at bounding box center [1011, 386] width 82 height 36
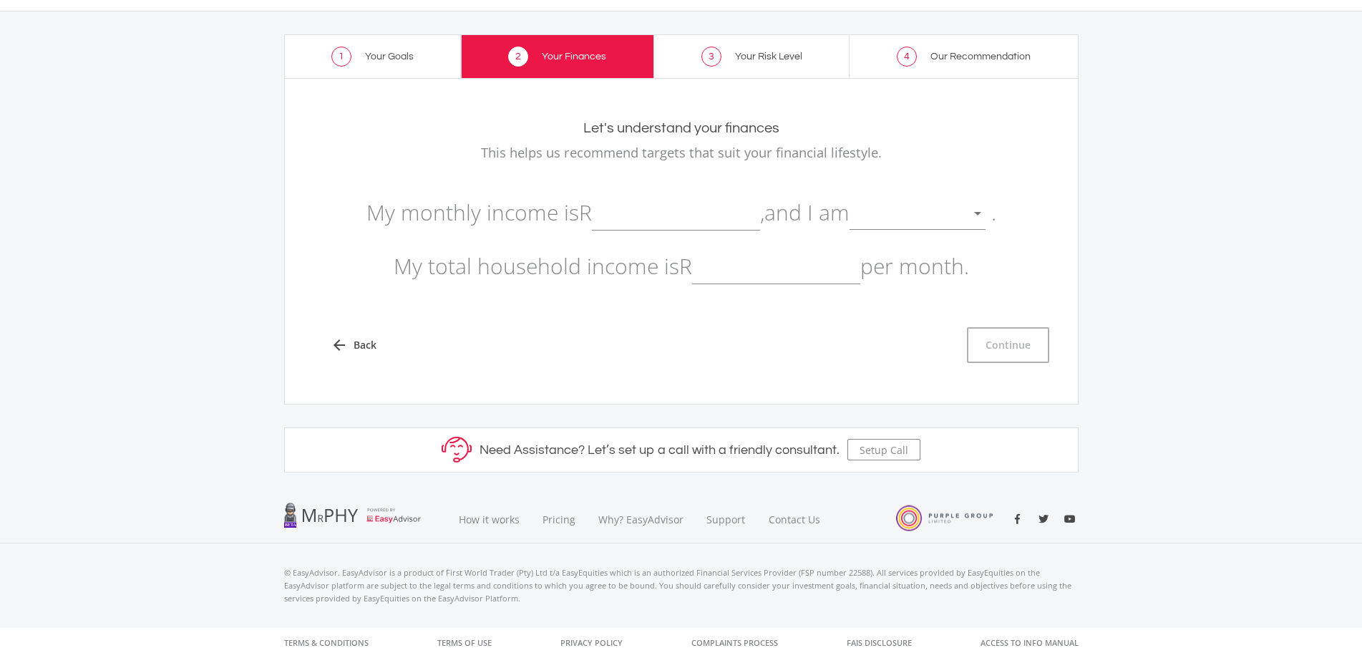
click at [610, 221] on input "text" at bounding box center [676, 213] width 168 height 36
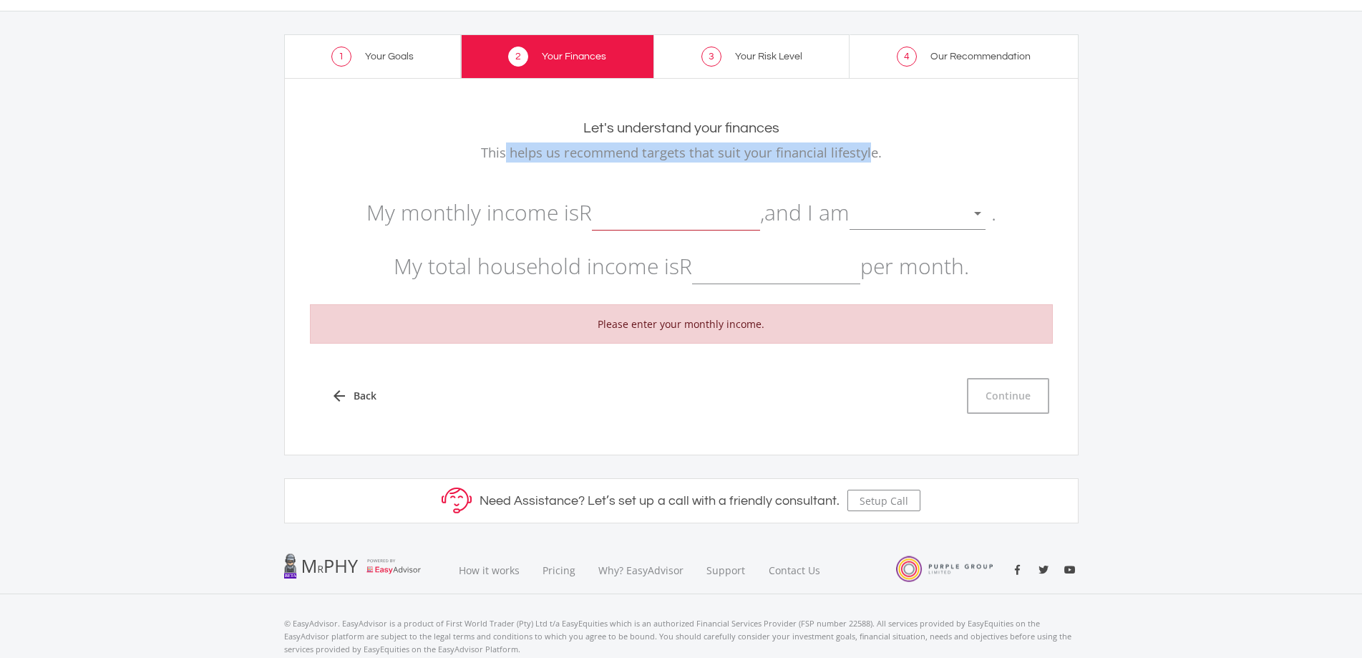
drag, startPoint x: 507, startPoint y: 152, endPoint x: 868, endPoint y: 145, distance: 360.7
click at [868, 145] on p "This helps us recommend targets that suit your financial lifestyle." at bounding box center [681, 152] width 743 height 20
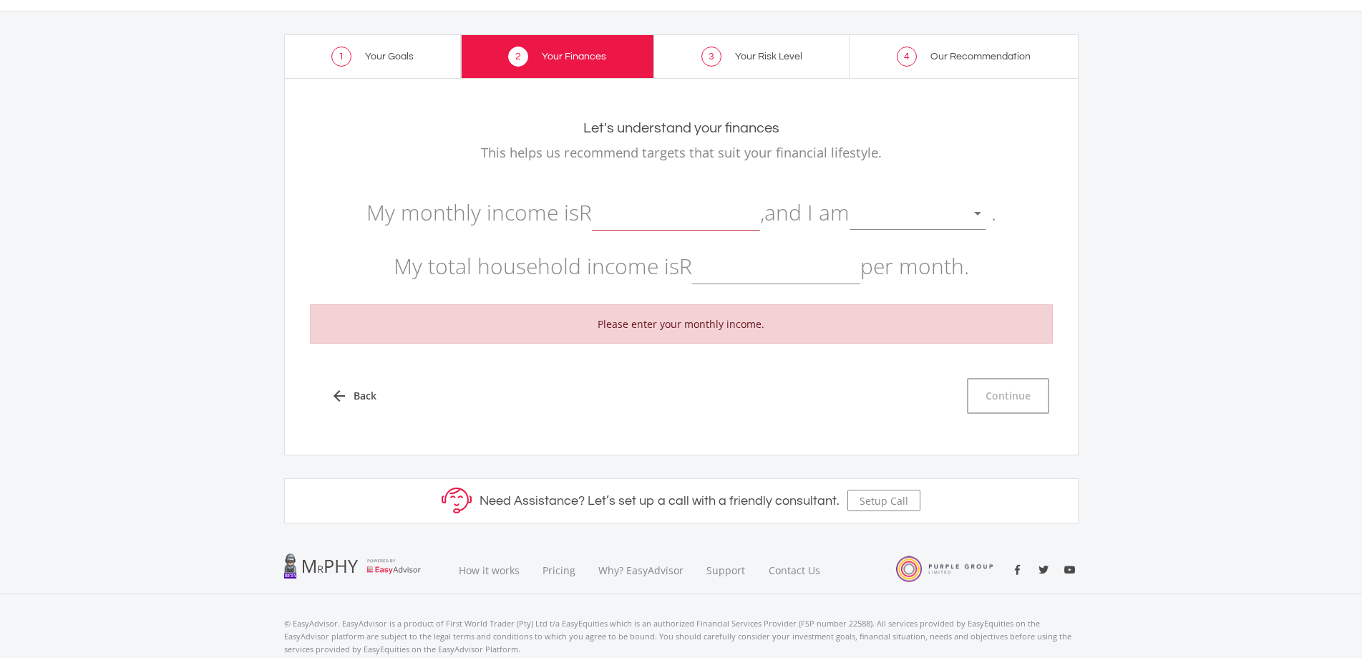
click at [633, 220] on input "text" at bounding box center [676, 213] width 168 height 36
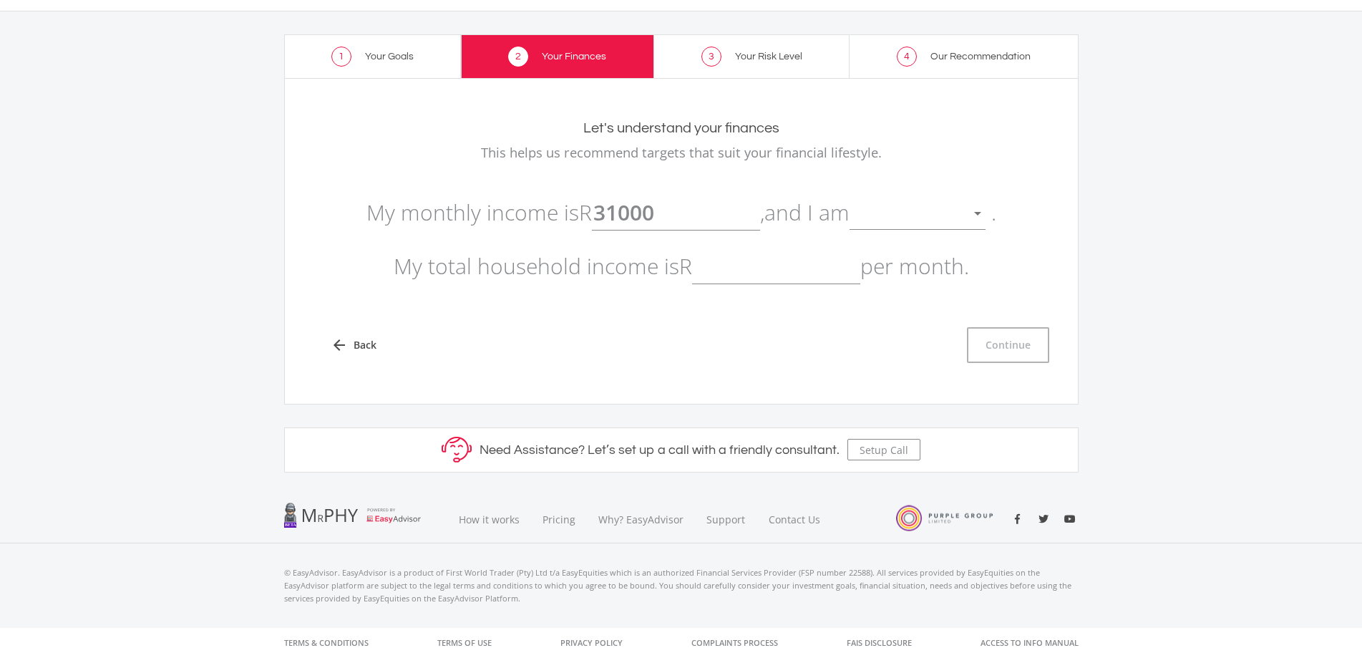
type input "31,000.00"
click at [922, 216] on div at bounding box center [906, 213] width 114 height 27
click at [931, 205] on span "not retired" at bounding box center [926, 203] width 136 height 43
click at [756, 275] on input "text" at bounding box center [776, 266] width 168 height 36
click at [723, 272] on input "text" at bounding box center [776, 266] width 168 height 36
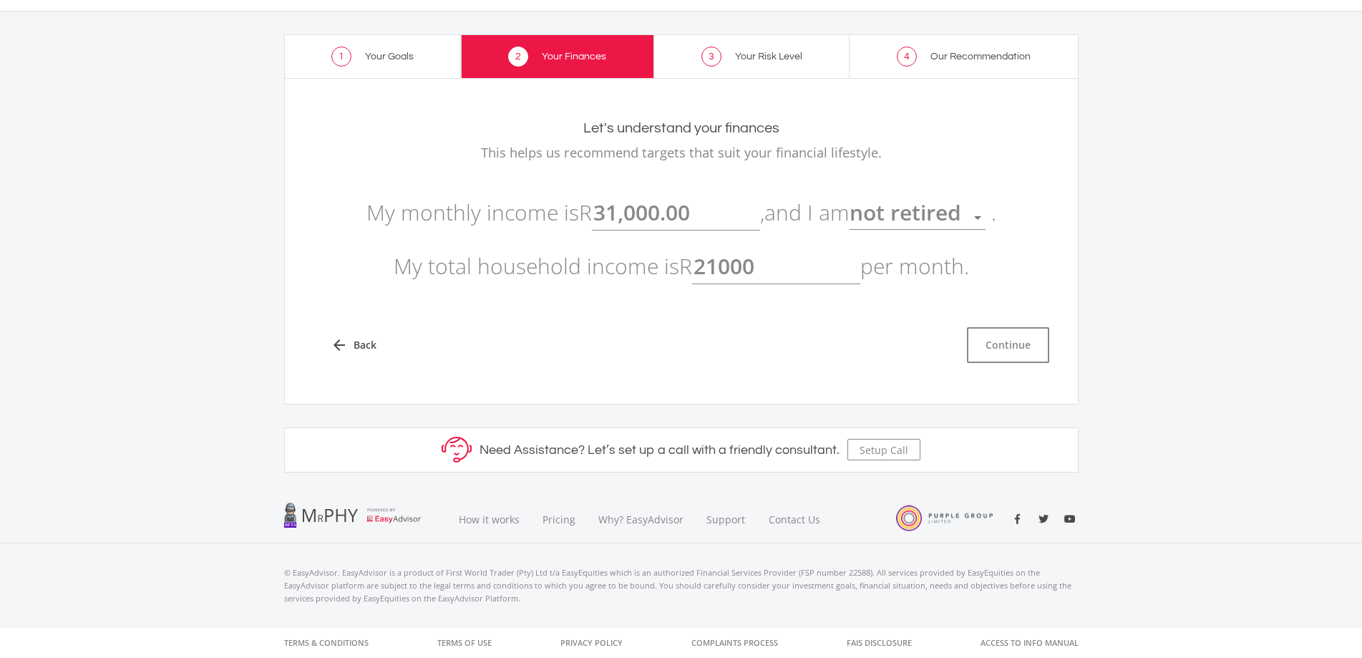
type input "21,000.00"
click at [769, 343] on div "arrow_back Back Continue" at bounding box center [681, 345] width 736 height 36
click at [995, 337] on button "Continue" at bounding box center [1008, 345] width 82 height 36
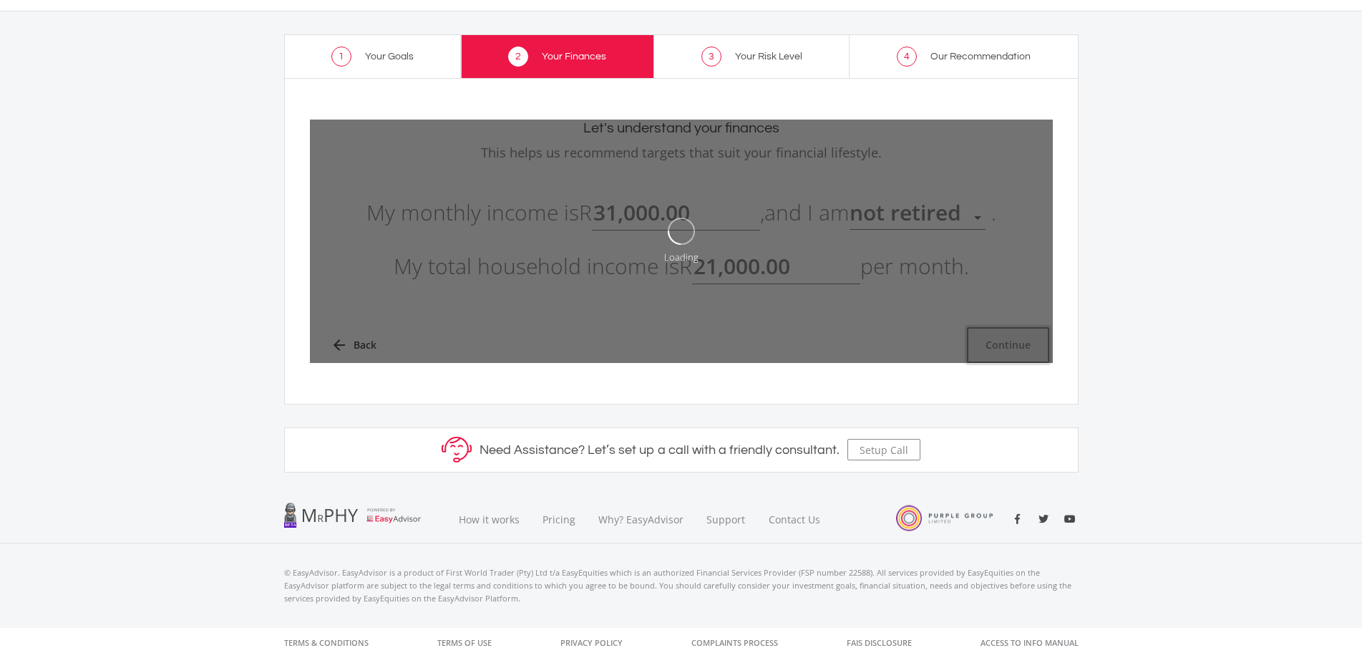
type input "31000"
type input "21000"
type input "31,000.00"
type input "21,000.00"
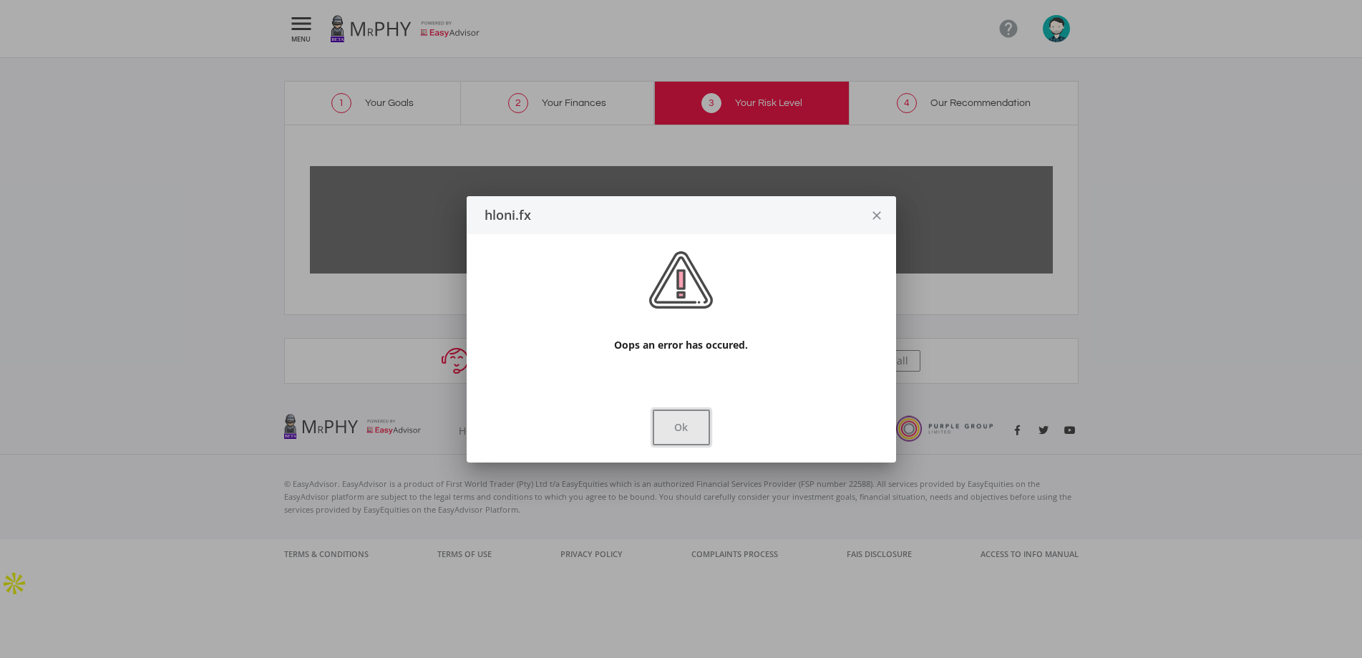
click at [691, 421] on button "Ok" at bounding box center [681, 427] width 57 height 36
